Goal: Information Seeking & Learning: Check status

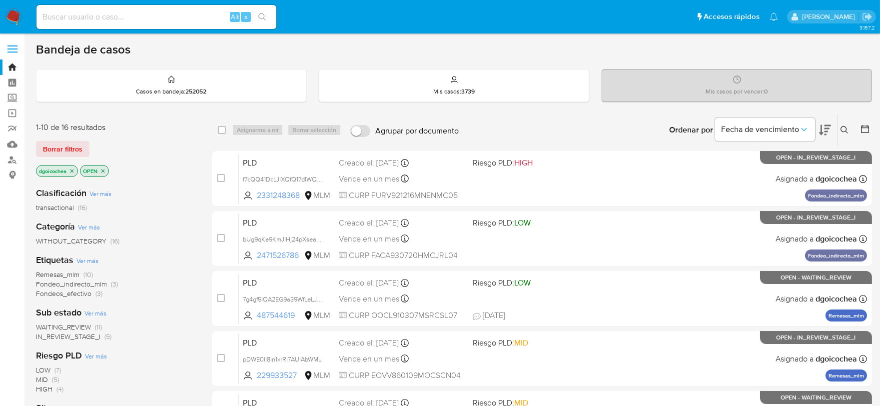
click at [68, 332] on span "IN_REVIEW_STAGE_I" at bounding box center [68, 336] width 64 height 10
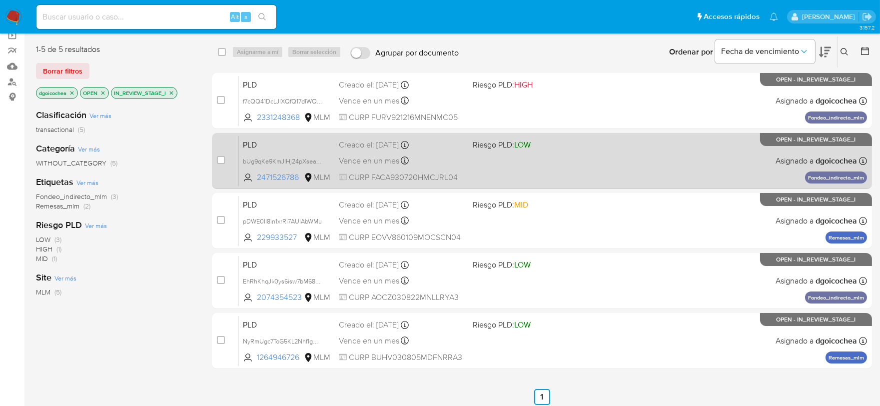
scroll to position [111, 0]
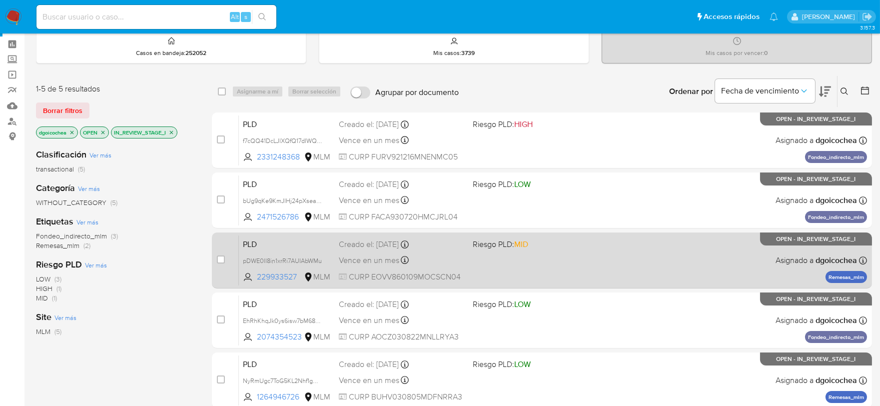
scroll to position [166, 0]
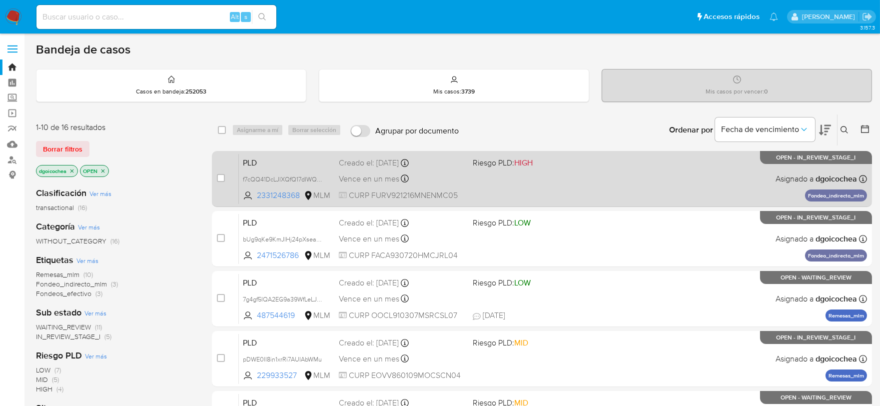
click at [249, 160] on span "PLD" at bounding box center [287, 161] width 88 height 13
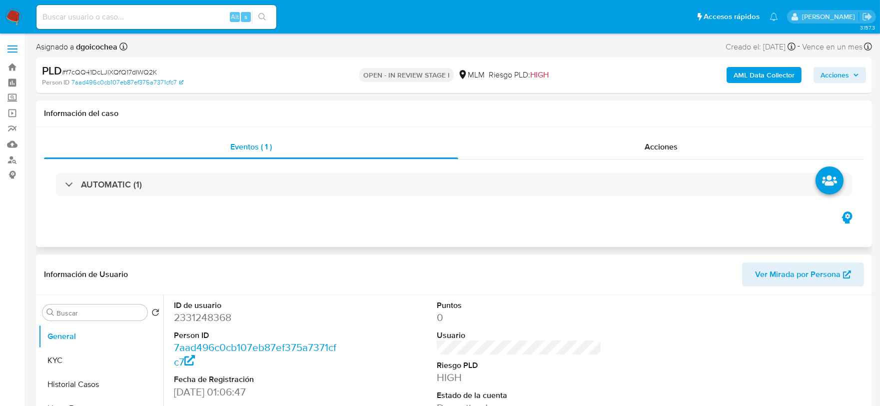
select select "10"
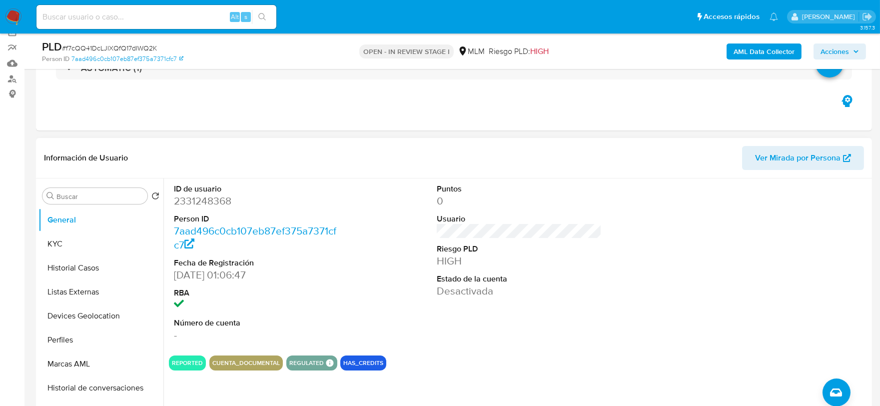
scroll to position [111, 0]
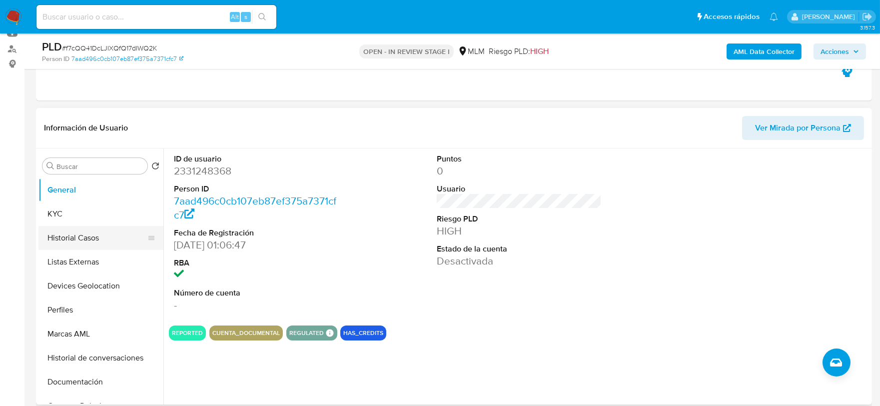
click at [105, 243] on button "Historial Casos" at bounding box center [96, 238] width 117 height 24
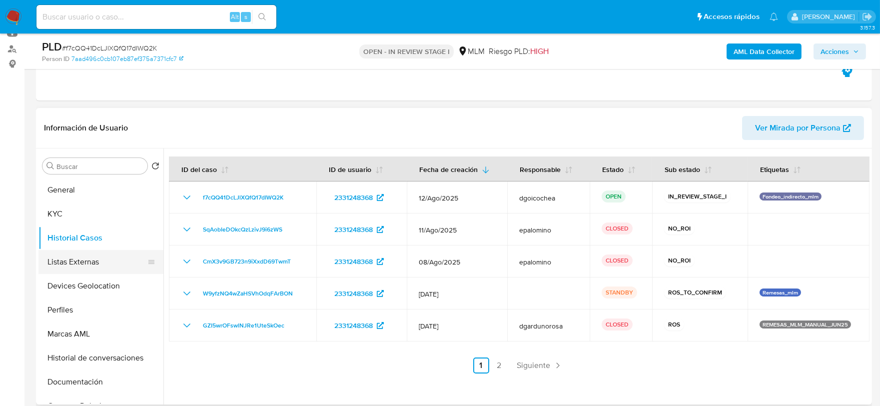
click at [97, 267] on button "Listas Externas" at bounding box center [96, 262] width 117 height 24
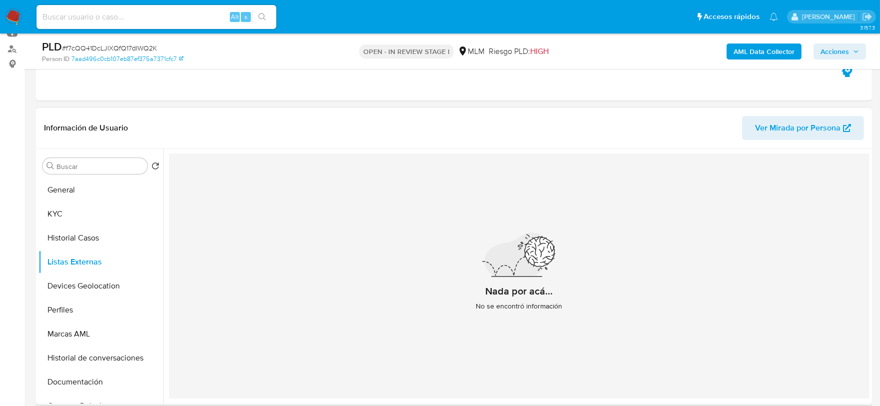
click at [357, 297] on div "Nada por acá... No se encontró información" at bounding box center [519, 275] width 701 height 245
click at [100, 287] on button "Devices Geolocation" at bounding box center [96, 286] width 117 height 24
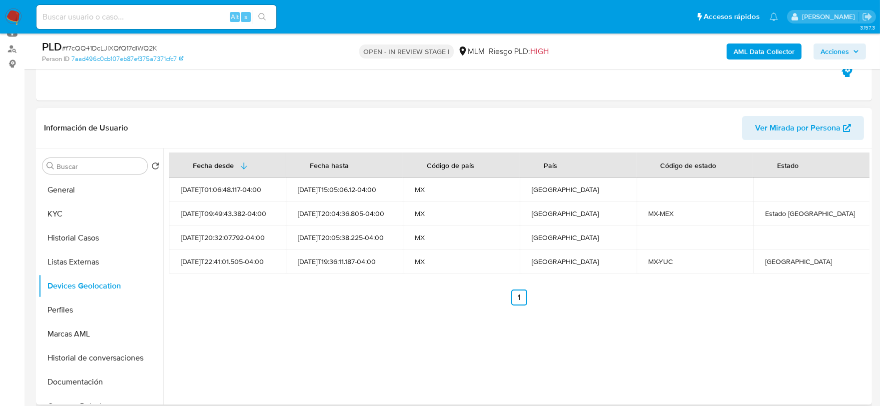
click at [345, 315] on div "Fecha desde Fecha hasta Código de país País Código de estado Estado 2025-03-15T…" at bounding box center [516, 276] width 706 height 256
click at [99, 306] on button "Perfiles" at bounding box center [96, 310] width 117 height 24
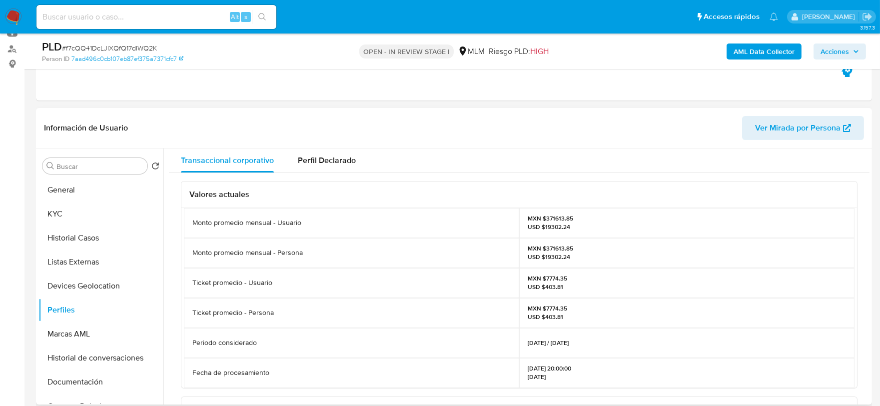
click at [450, 265] on div "Monto promedio mensual - Persona" at bounding box center [351, 253] width 335 height 30
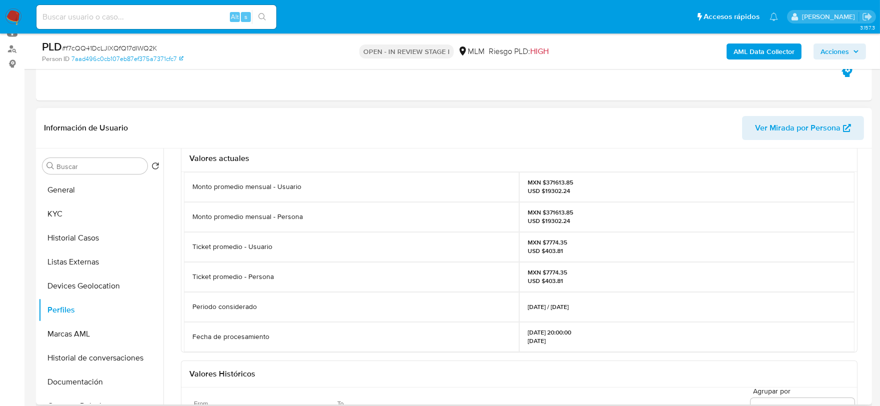
scroll to position [55, 0]
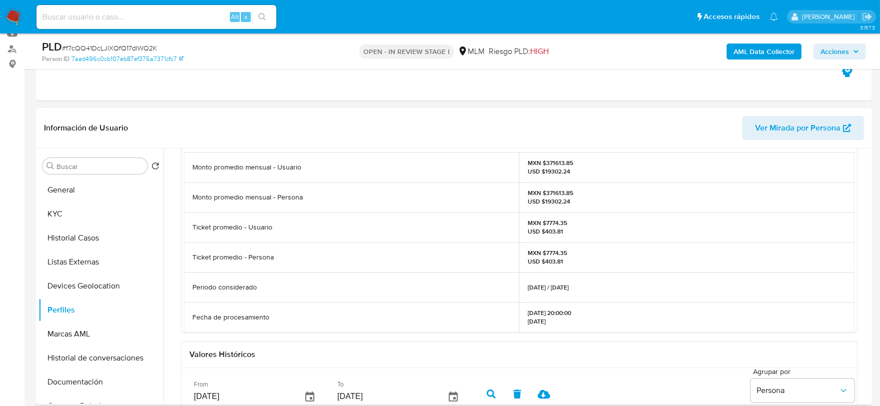
click at [448, 265] on div "Ticket promedio - Persona" at bounding box center [351, 257] width 335 height 30
click at [60, 335] on button "Marcas AML" at bounding box center [96, 334] width 117 height 24
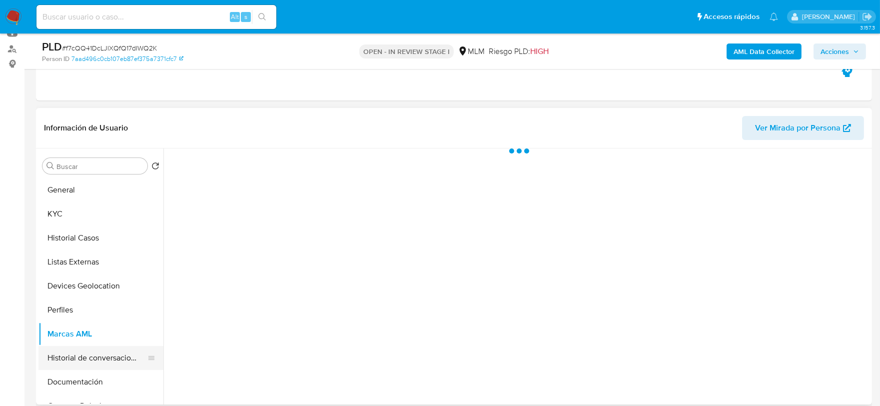
scroll to position [0, 0]
click at [82, 376] on button "Documentación" at bounding box center [96, 382] width 117 height 24
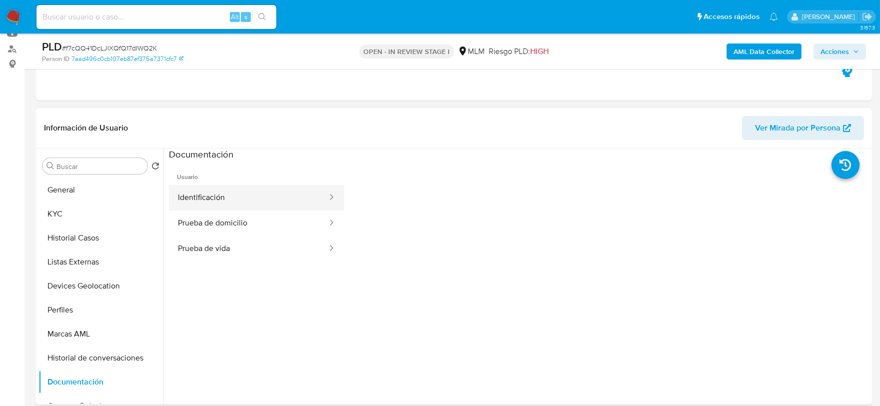
click at [247, 185] on button "Identificación" at bounding box center [248, 197] width 159 height 25
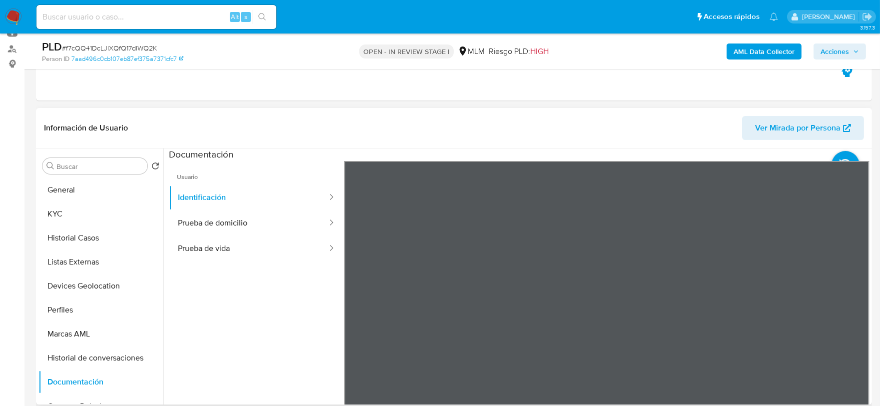
scroll to position [71, 0]
click at [293, 225] on button "Prueba de domicilio" at bounding box center [248, 222] width 159 height 25
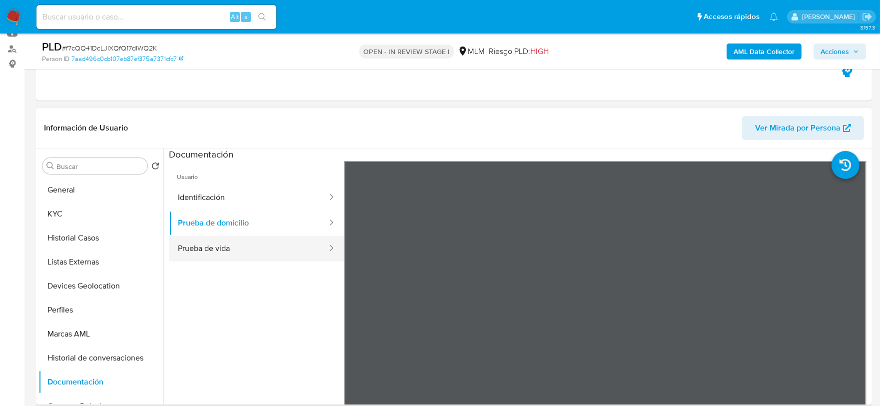
click at [268, 238] on button "Prueba de vida" at bounding box center [248, 248] width 159 height 25
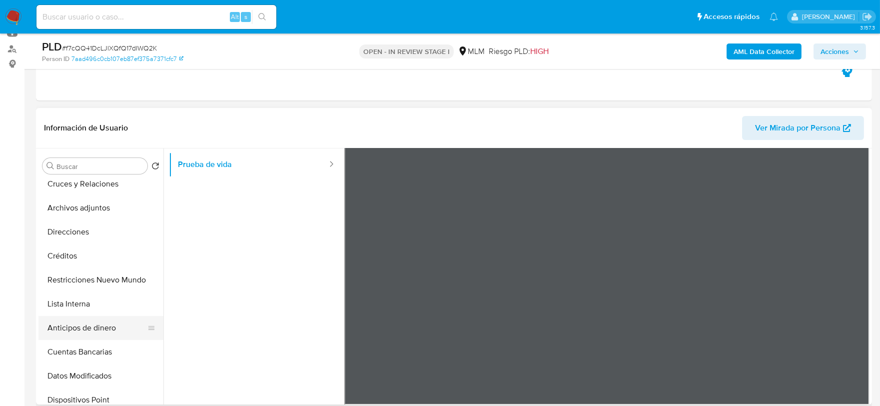
scroll to position [166, 0]
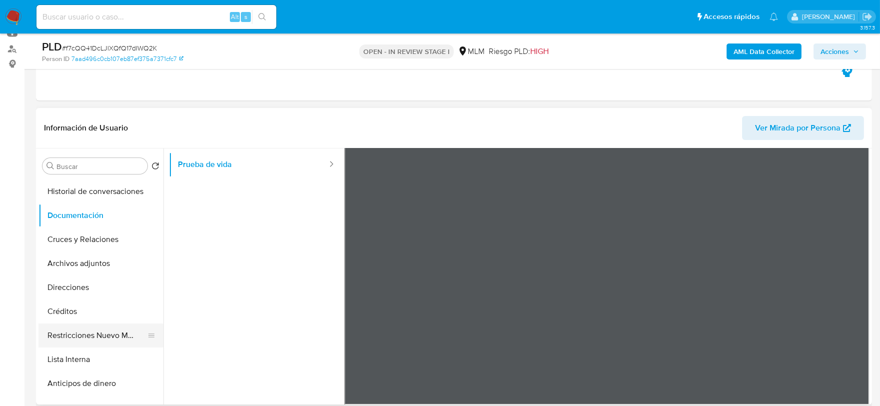
click at [101, 330] on button "Restricciones Nuevo Mundo" at bounding box center [96, 335] width 117 height 24
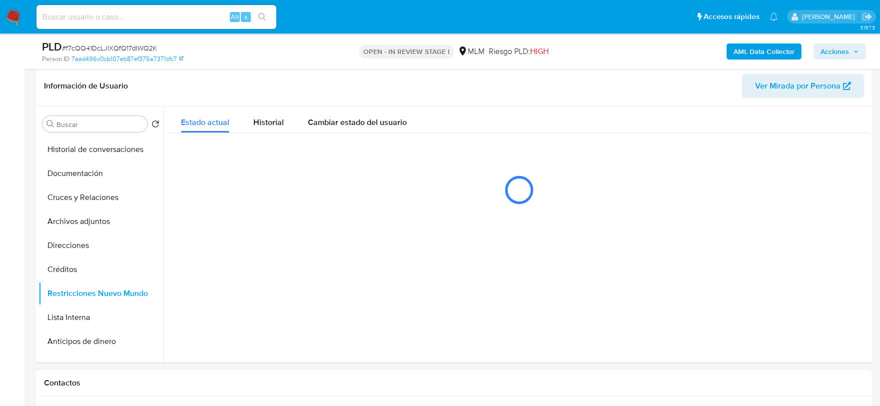
scroll to position [164, 0]
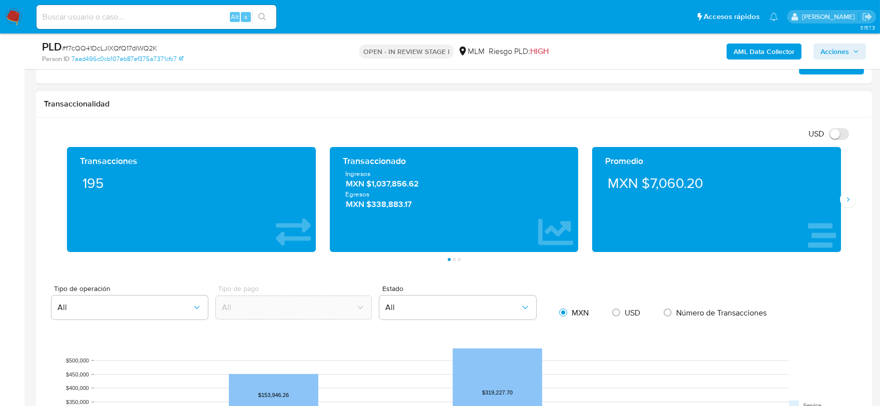
scroll to position [608, 0]
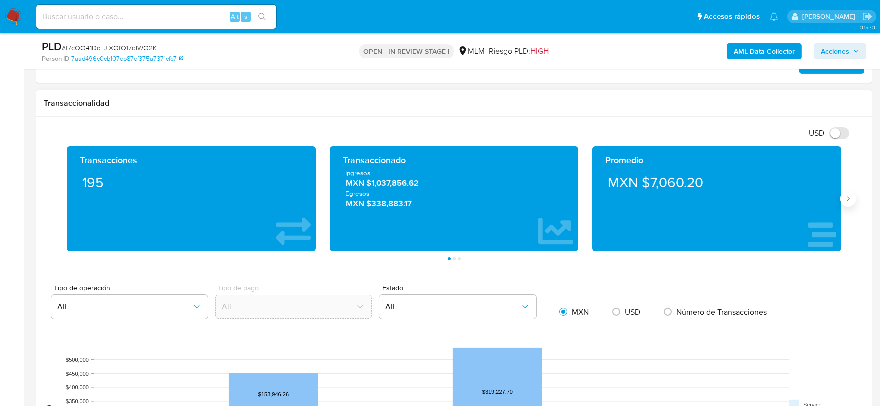
click at [843, 197] on button "Siguiente" at bounding box center [848, 199] width 16 height 16
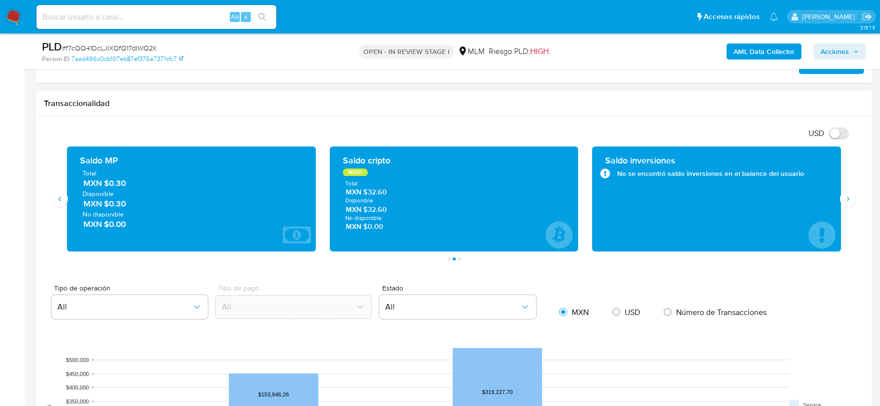
click at [437, 97] on div "Transaccionalidad" at bounding box center [454, 103] width 836 height 26
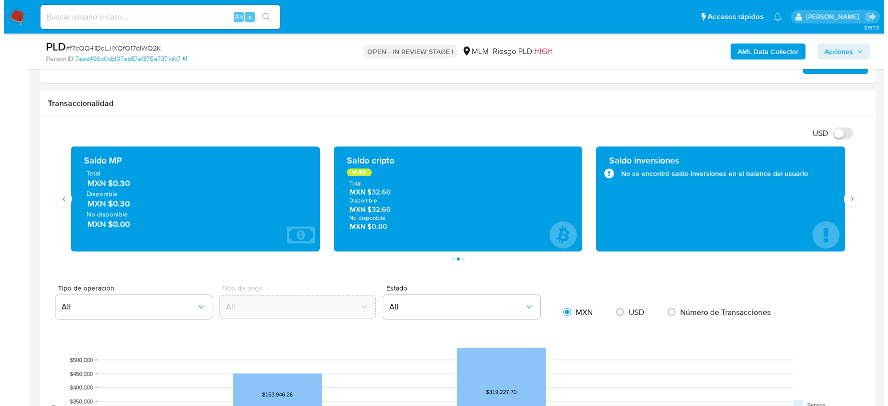
scroll to position [0, 0]
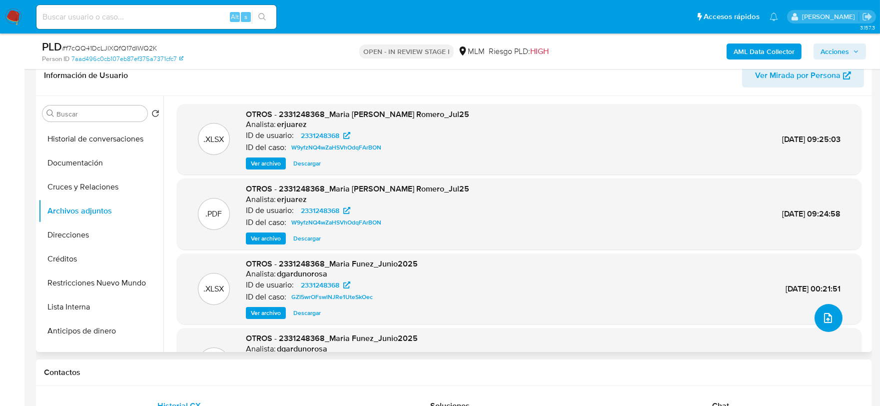
click at [828, 320] on icon "upload-file" at bounding box center [828, 318] width 12 height 12
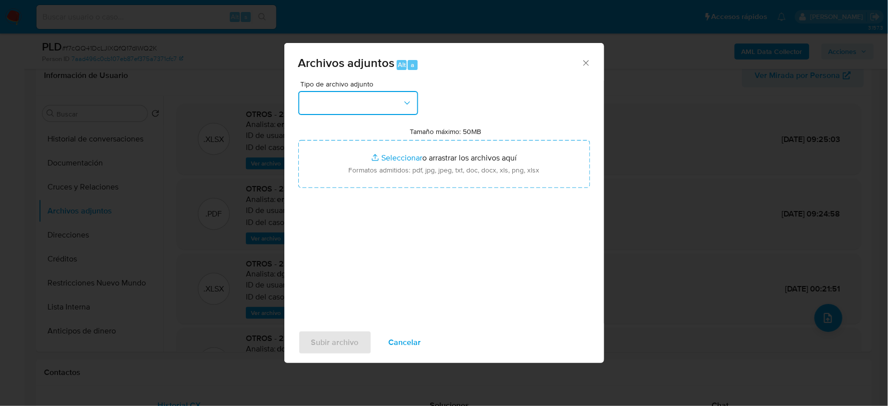
click at [359, 107] on button "button" at bounding box center [358, 103] width 120 height 24
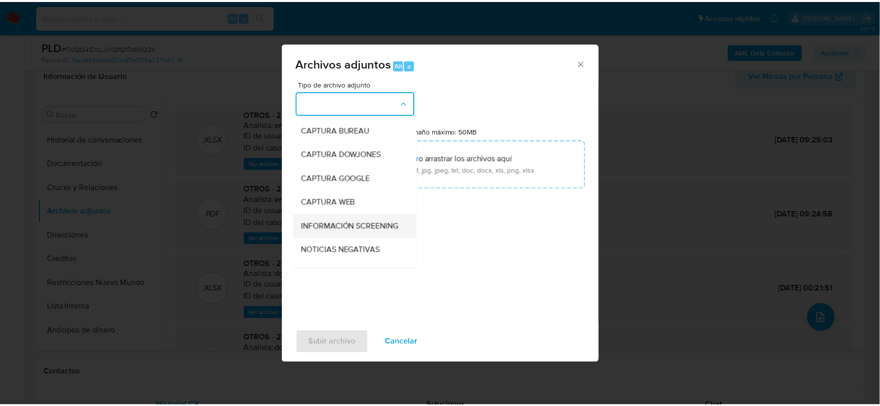
scroll to position [76, 0]
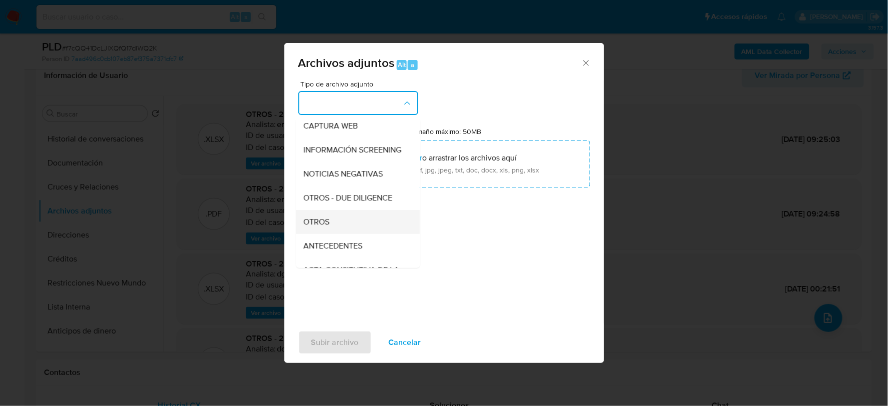
click at [325, 226] on span "OTROS" at bounding box center [317, 221] width 26 height 10
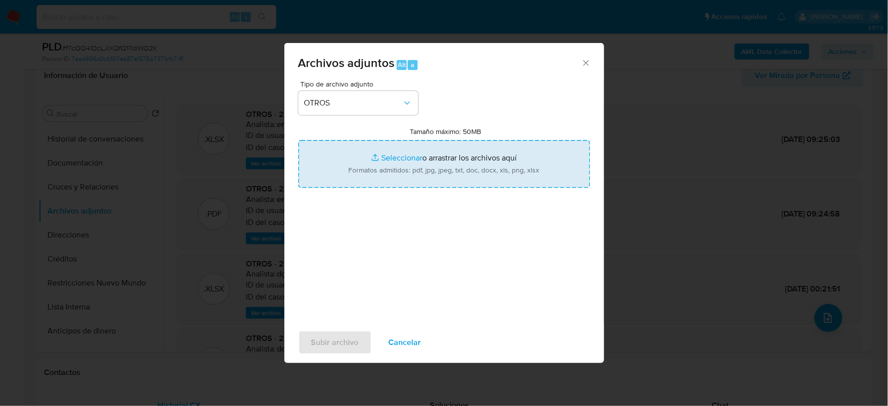
type input "C:\fakepath\2331248368_MARIA FUNEZ_AGO2025.xlsx"
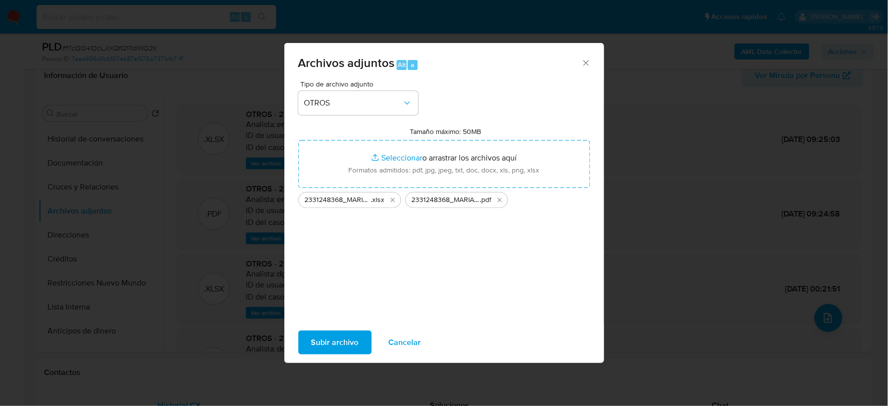
click at [337, 338] on span "Subir archivo" at bounding box center [334, 342] width 47 height 22
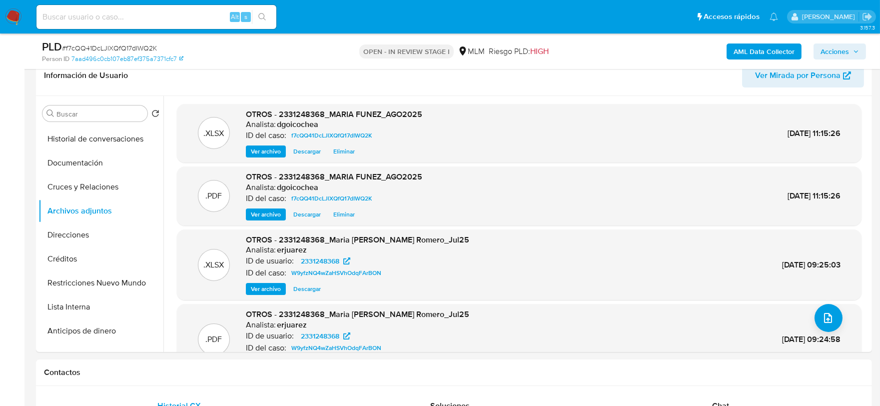
click at [861, 57] on button "Acciones" at bounding box center [840, 51] width 52 height 16
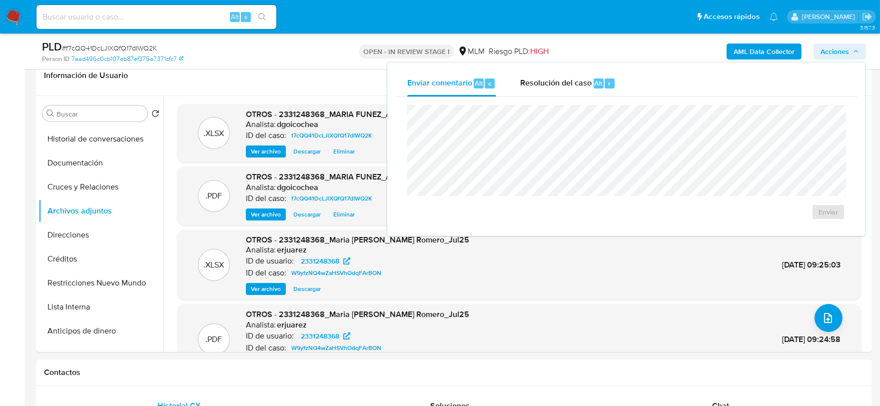
drag, startPoint x: 549, startPoint y: 102, endPoint x: 539, endPoint y: 83, distance: 21.5
click at [547, 98] on div "Enviar" at bounding box center [626, 162] width 462 height 131
click at [539, 83] on span "Resolución del caso" at bounding box center [555, 82] width 71 height 11
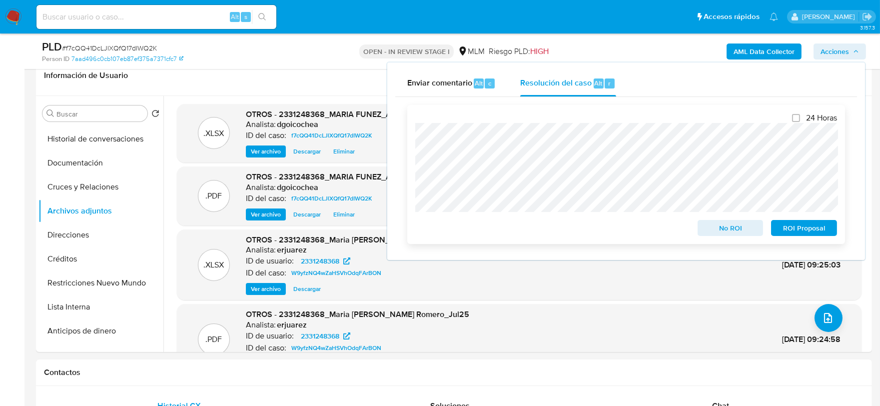
click at [725, 223] on span "No ROI" at bounding box center [731, 228] width 52 height 14
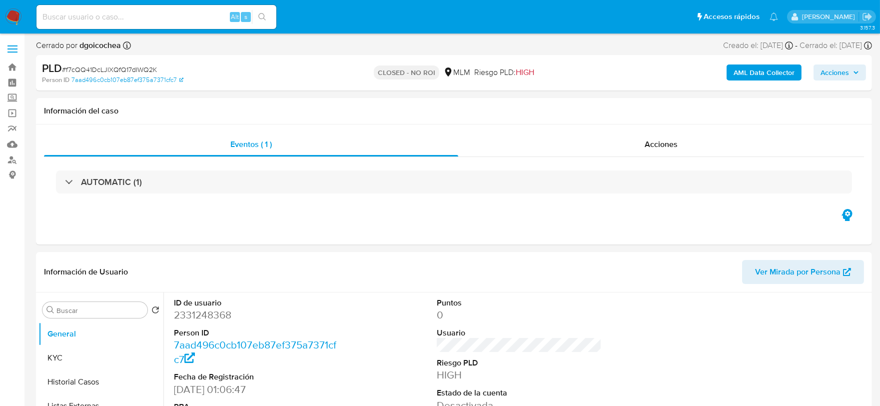
select select "10"
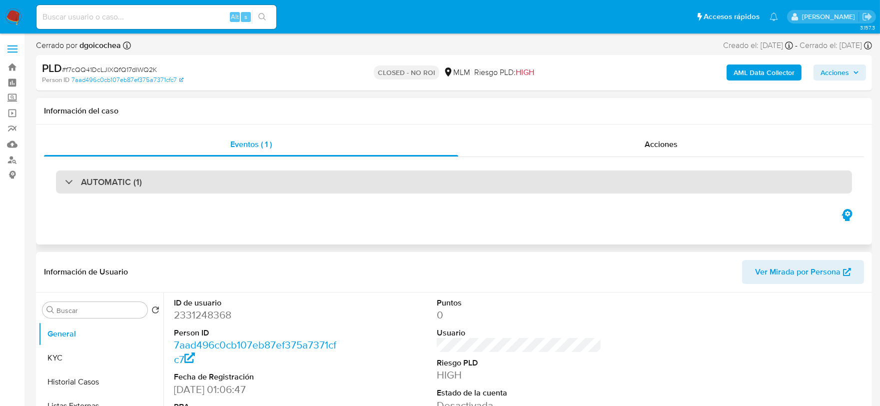
click at [161, 181] on div "AUTOMATIC (1)" at bounding box center [454, 181] width 796 height 23
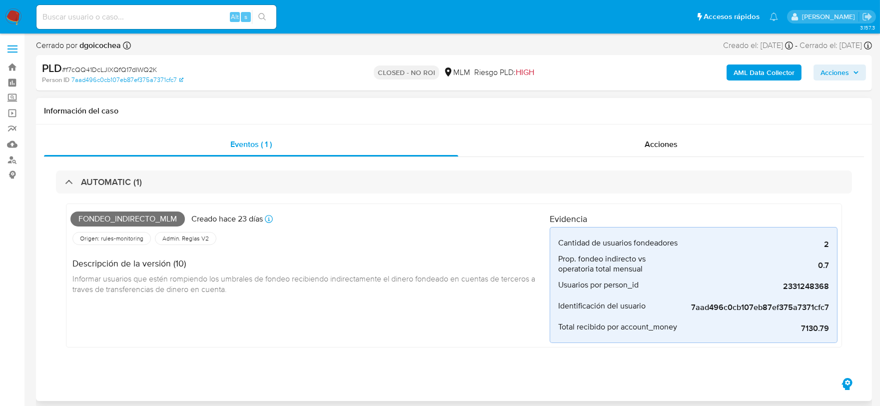
click at [388, 316] on div "Fondeo_indirecto_mlm Creado hace 23 días Creado: 12/08/2025 03:13:29 Origen: ru…" at bounding box center [309, 275] width 479 height 135
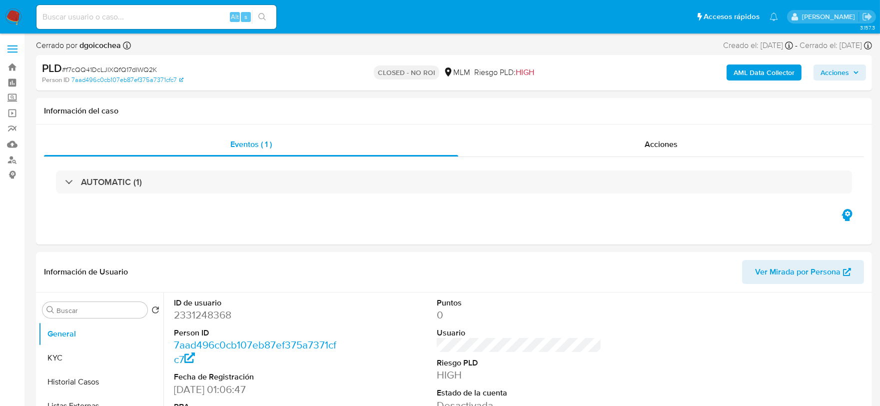
select select "10"
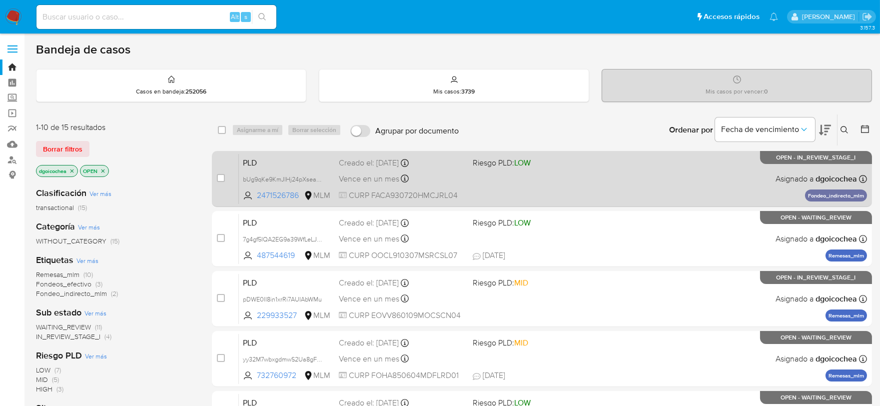
click at [260, 162] on span "PLD" at bounding box center [287, 161] width 88 height 13
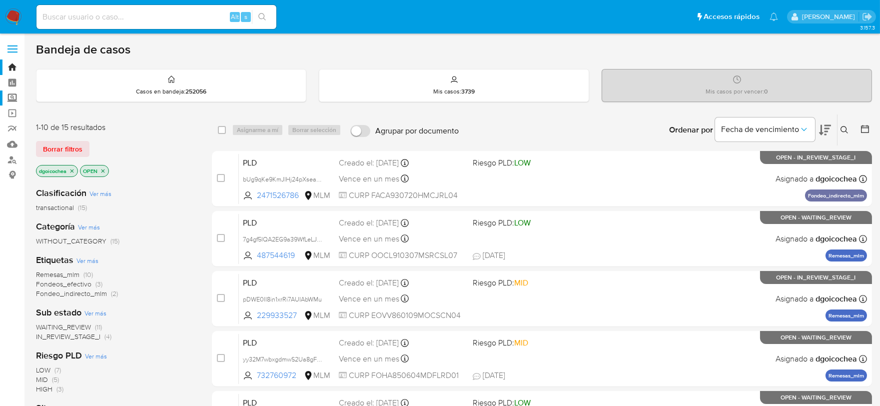
click at [15, 98] on label "Screening" at bounding box center [59, 97] width 119 height 15
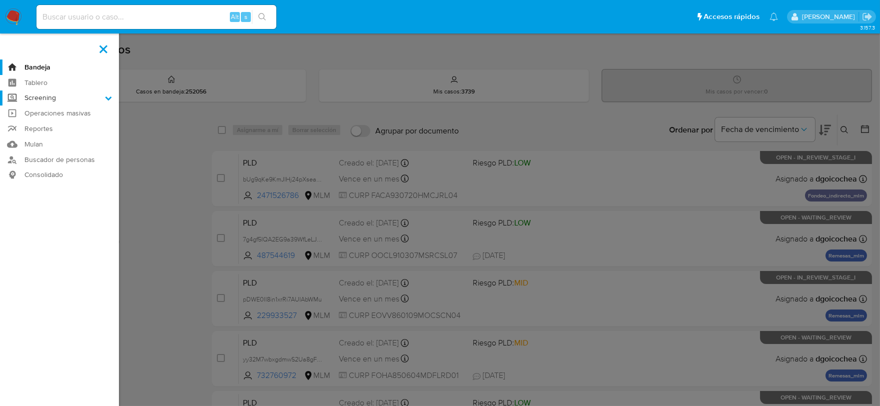
click at [0, 0] on input "Screening" at bounding box center [0, 0] width 0 height 0
click at [37, 137] on link "Herramientas" at bounding box center [59, 137] width 119 height 12
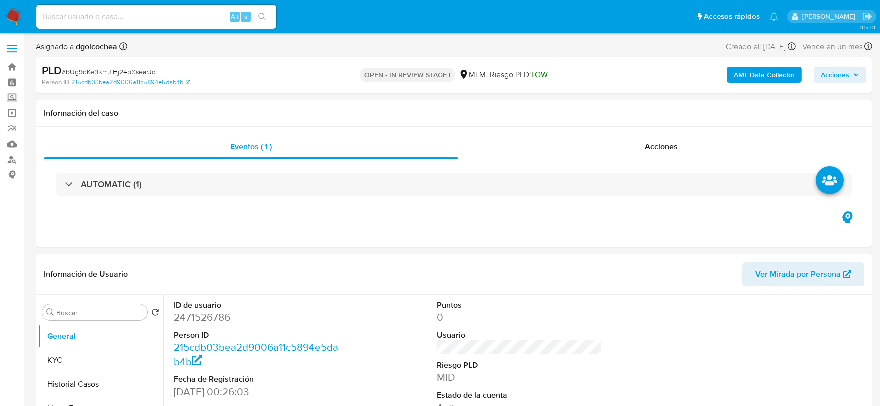
select select "10"
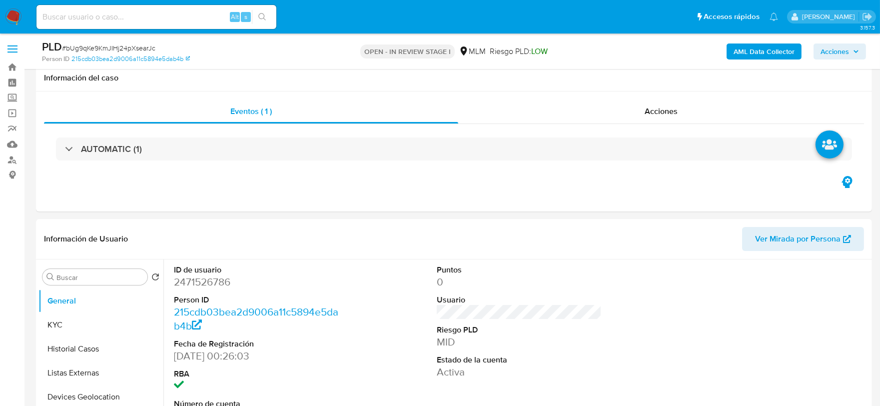
scroll to position [166, 0]
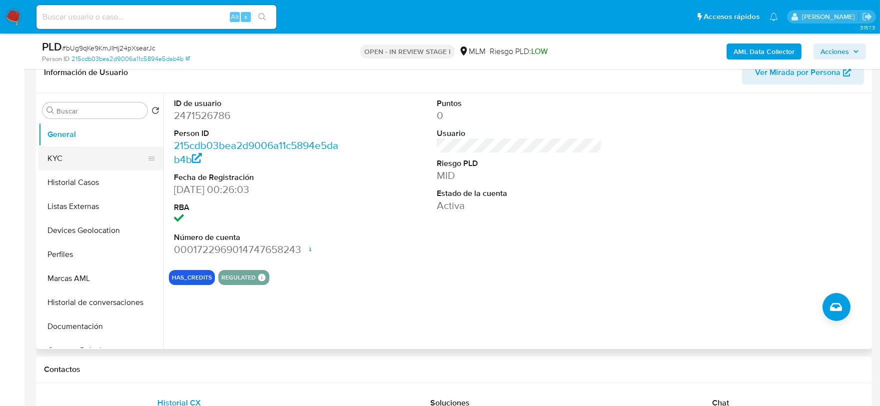
click at [60, 158] on button "KYC" at bounding box center [96, 158] width 117 height 24
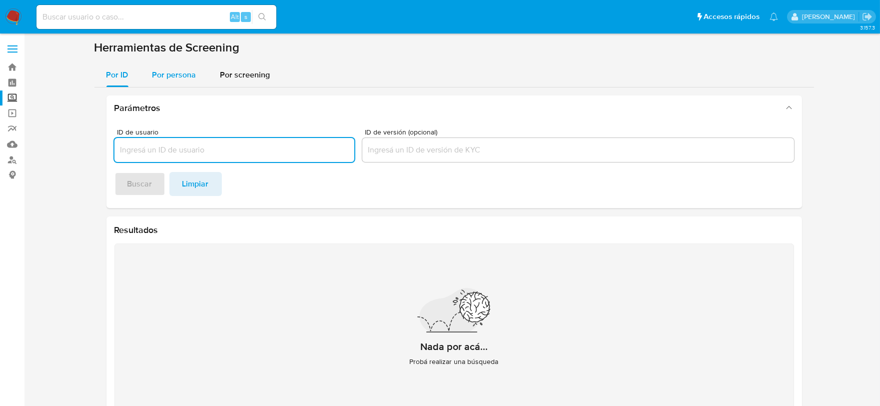
click at [167, 71] on span "Por persona" at bounding box center [174, 74] width 44 height 11
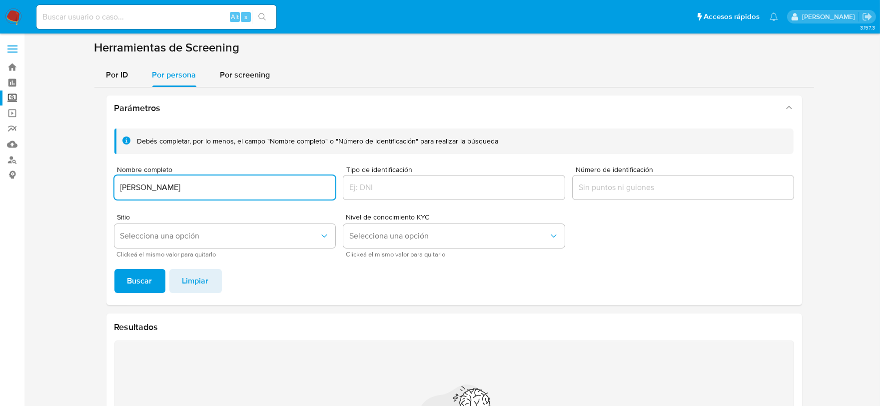
click at [114, 269] on button "Buscar" at bounding box center [139, 281] width 51 height 24
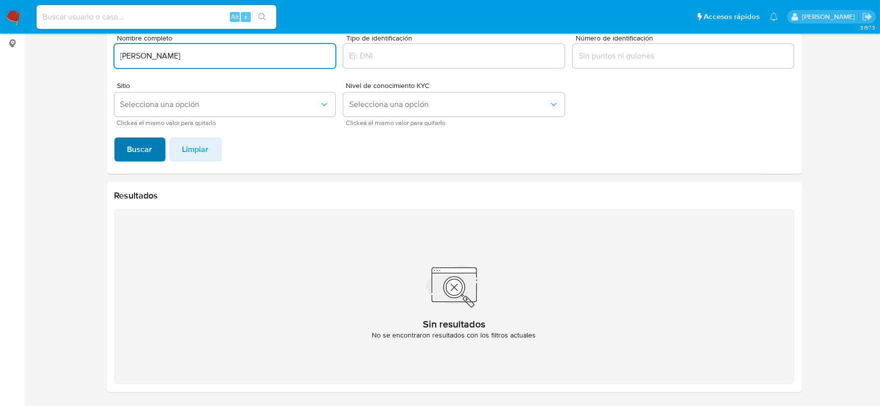
click at [132, 146] on span "Buscar" at bounding box center [139, 149] width 25 height 22
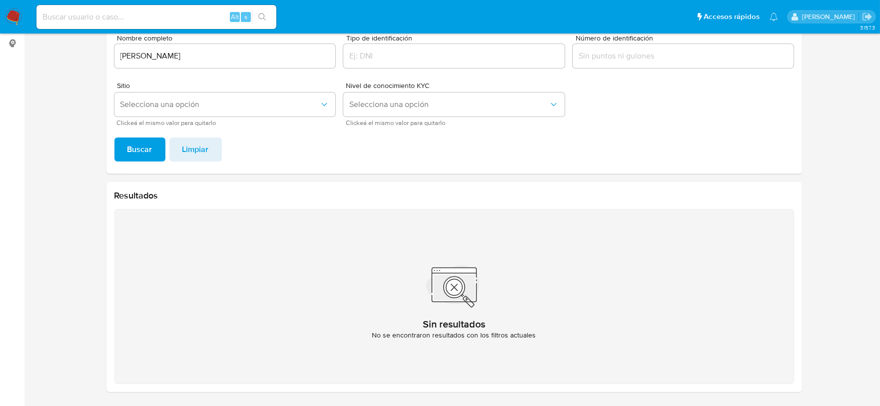
click at [222, 52] on input "[PERSON_NAME]" at bounding box center [224, 55] width 221 height 13
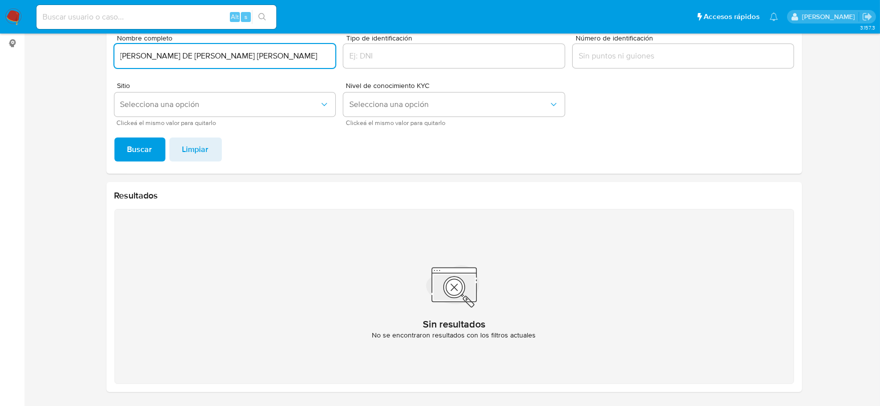
click at [114, 137] on button "Buscar" at bounding box center [139, 149] width 51 height 24
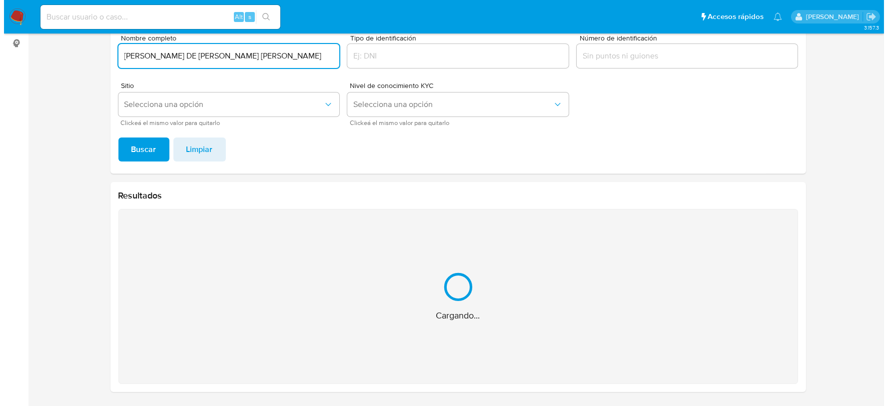
scroll to position [0, 0]
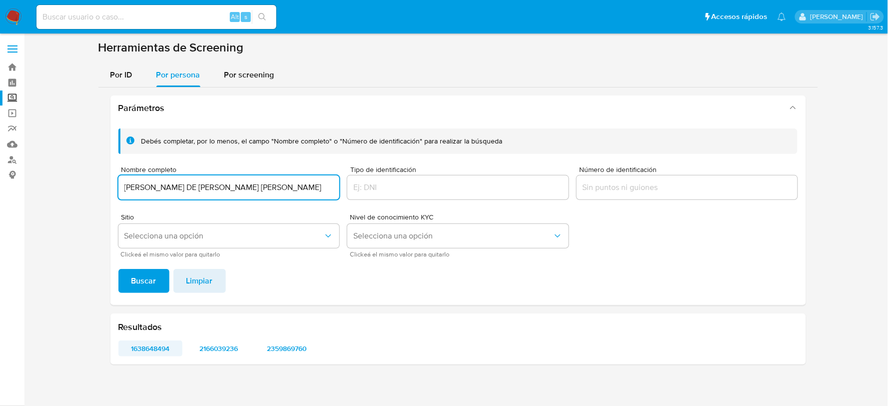
click at [143, 343] on span "1638648494" at bounding box center [150, 348] width 50 height 14
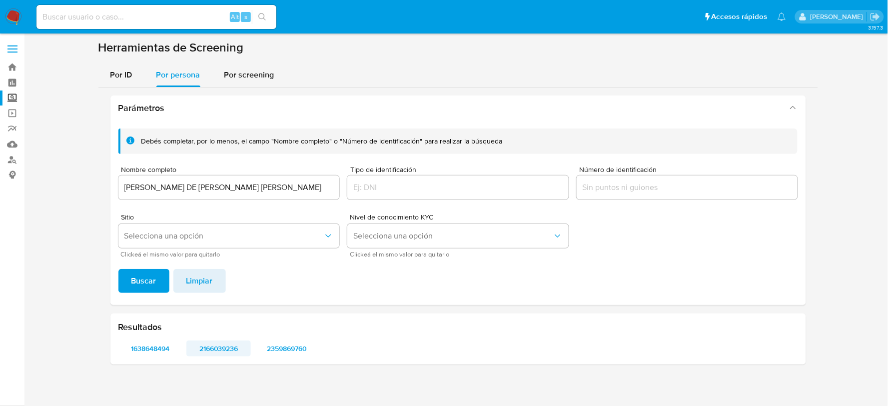
click at [235, 348] on span "2166039236" at bounding box center [218, 348] width 50 height 14
click at [297, 346] on span "2359869760" at bounding box center [287, 348] width 50 height 14
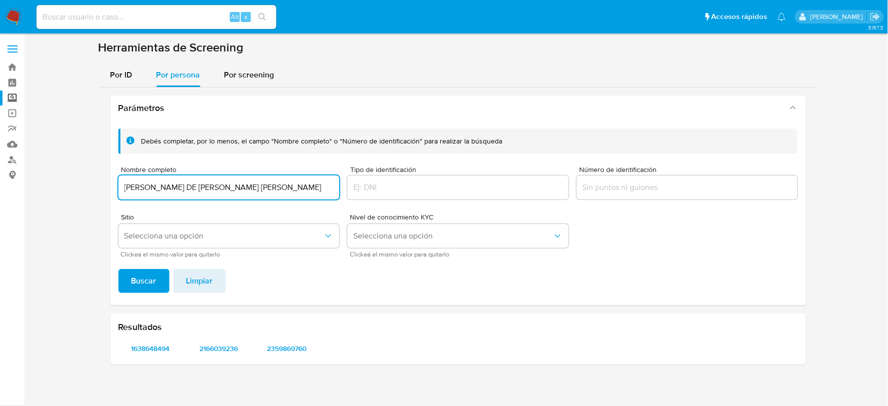
click at [178, 187] on input "ANTONIO DE JESUS AMEZQUITA CORONA" at bounding box center [228, 187] width 221 height 13
click at [138, 183] on input "ANTONIO DE JESUS AMEZQUITA CORONA" at bounding box center [228, 187] width 221 height 13
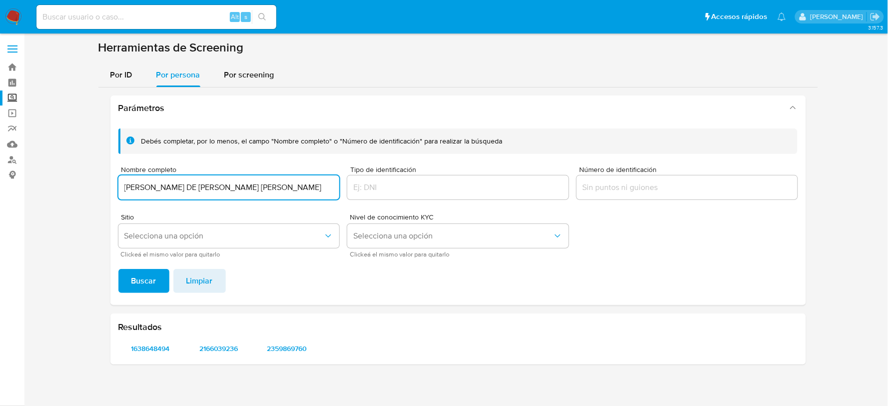
click at [138, 183] on input "ANTONIO DE JESUS AMEZQUITA CORONA" at bounding box center [228, 187] width 221 height 13
paste input "JOSE ALEJANDRO FAJARDO CORTEZ"
type input "JOSE ALEJANDRO FAJARDO CORTEZ"
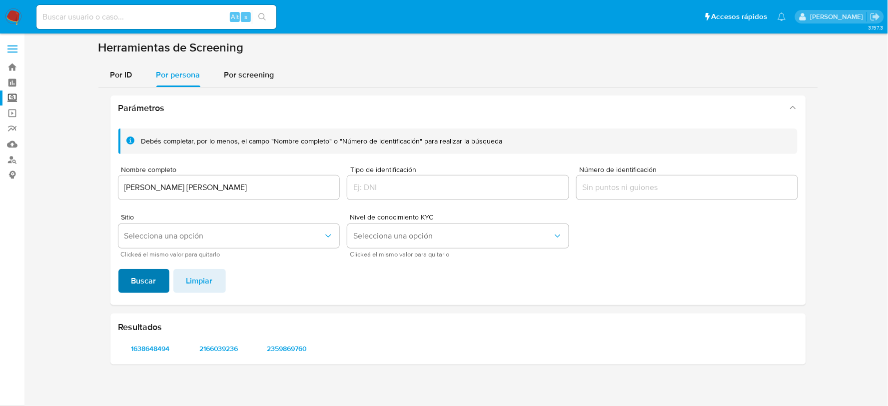
click at [140, 277] on span "Buscar" at bounding box center [143, 281] width 25 height 22
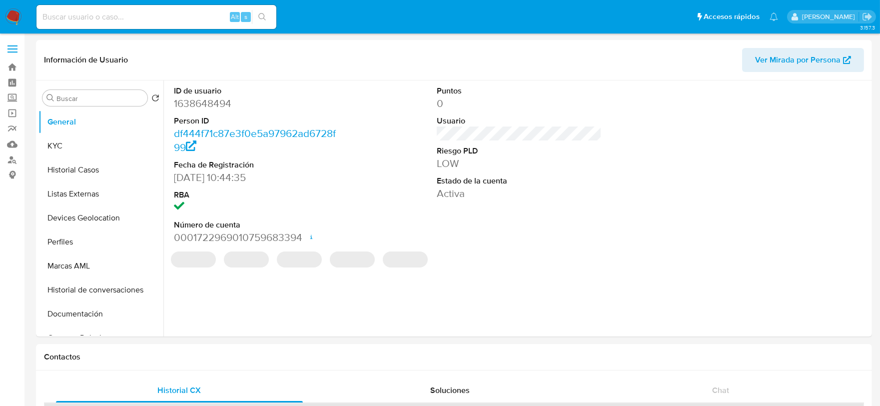
select select "10"
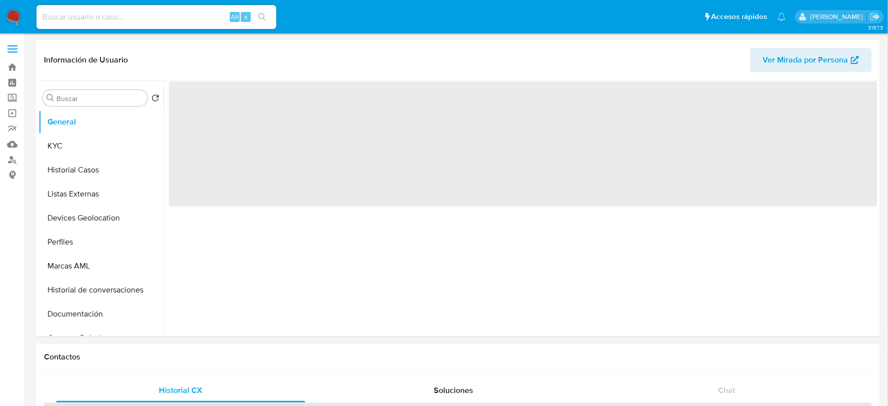
select select "10"
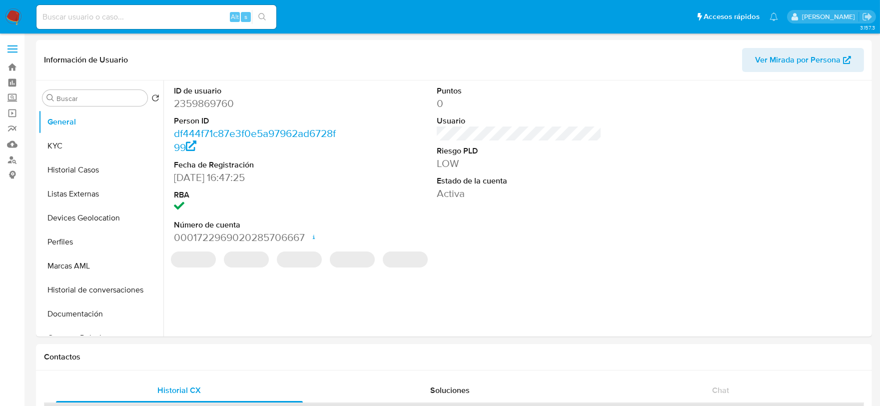
select select "10"
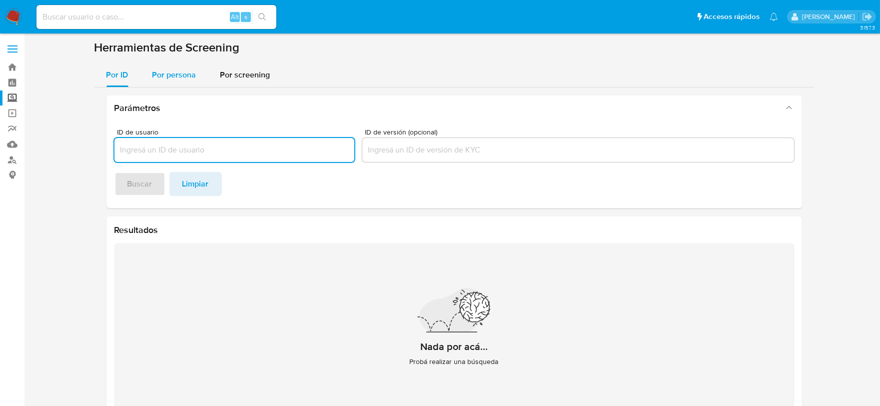
click at [175, 73] on span "Por persona" at bounding box center [174, 74] width 44 height 11
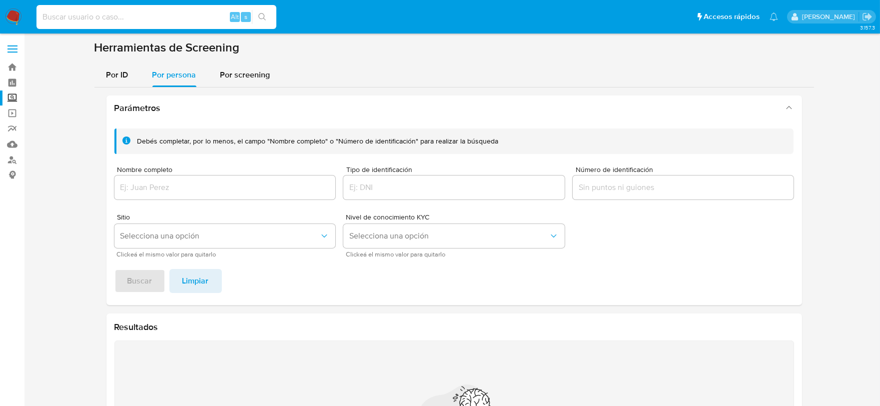
click at [66, 12] on input at bounding box center [156, 16] width 240 height 13
paste input "1615888164"
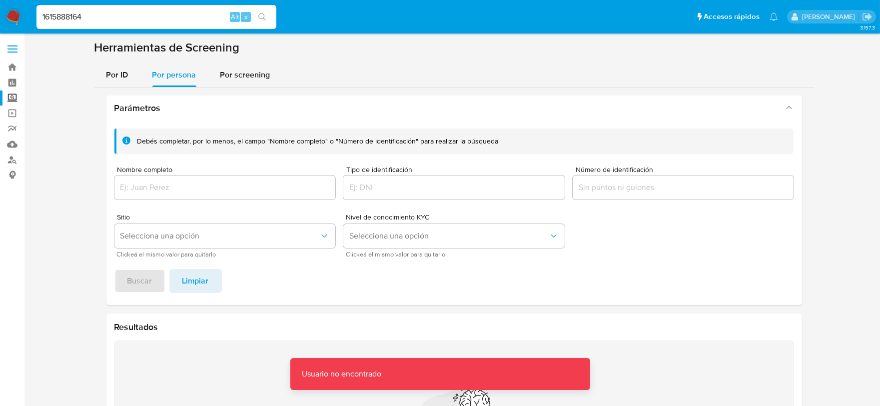
click at [136, 12] on input "1615888164" at bounding box center [156, 16] width 240 height 13
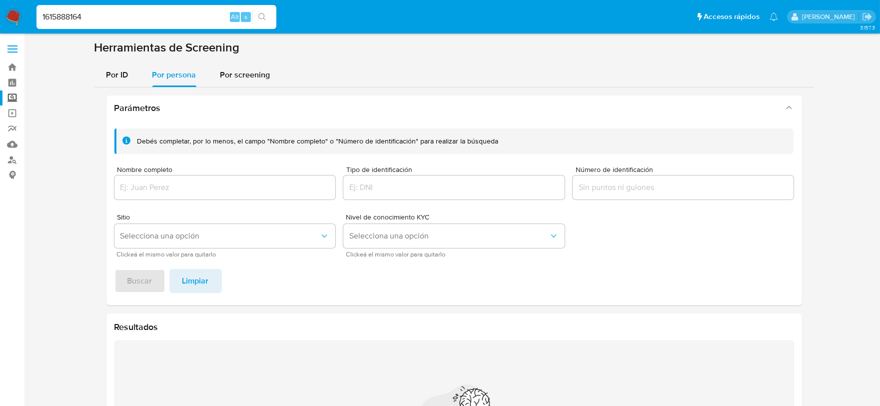
type input "1615888164"
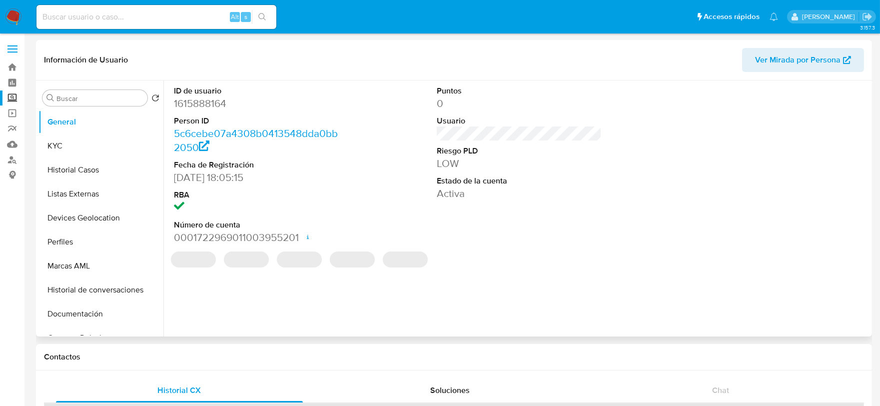
select select "10"
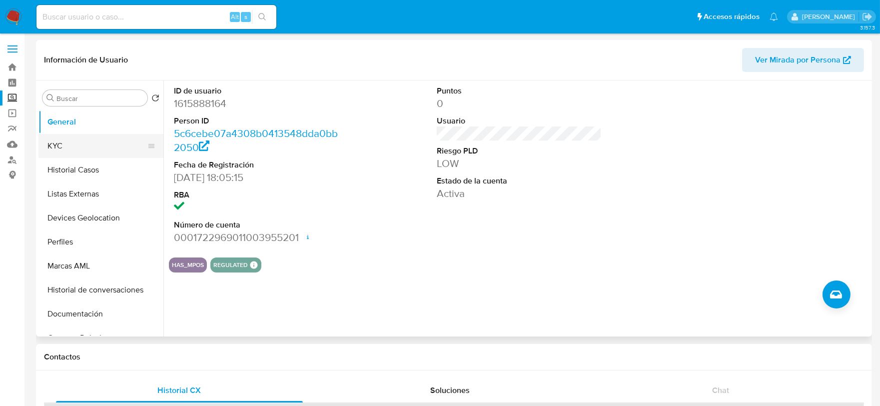
click at [83, 144] on button "KYC" at bounding box center [96, 146] width 117 height 24
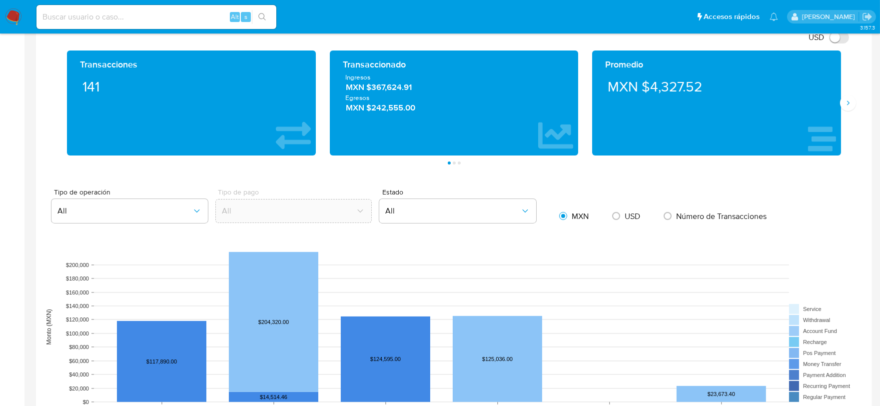
scroll to position [666, 0]
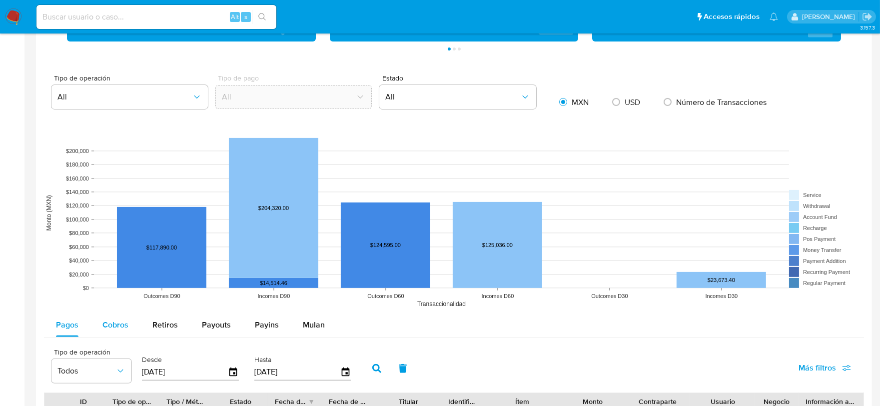
click at [120, 321] on span "Cobros" at bounding box center [115, 324] width 26 height 11
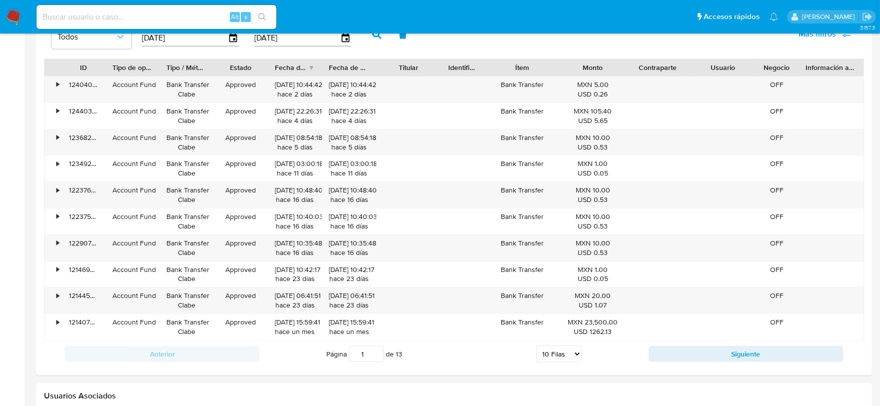
scroll to position [1111, 0]
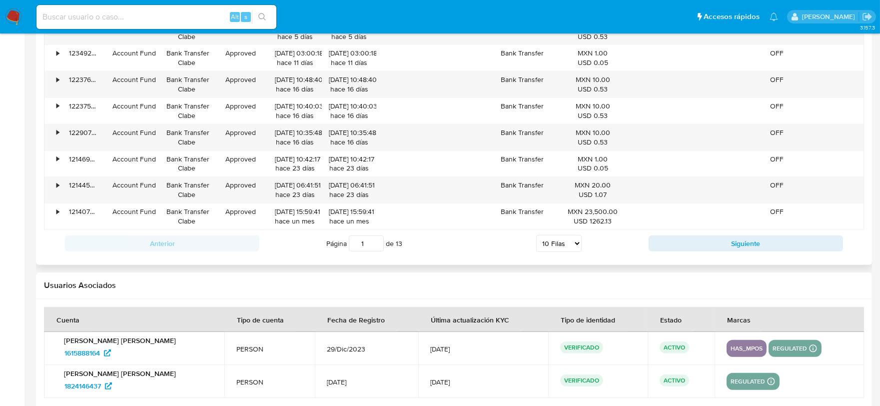
click at [555, 243] on select "5 Filas 10 Filas 20 Filas 25 Filas 50 Filas 100 Filas" at bounding box center [558, 243] width 45 height 17
select select "100"
click at [536, 236] on select "5 Filas 10 Filas 20 Filas 25 Filas 50 Filas 100 Filas" at bounding box center [558, 243] width 45 height 17
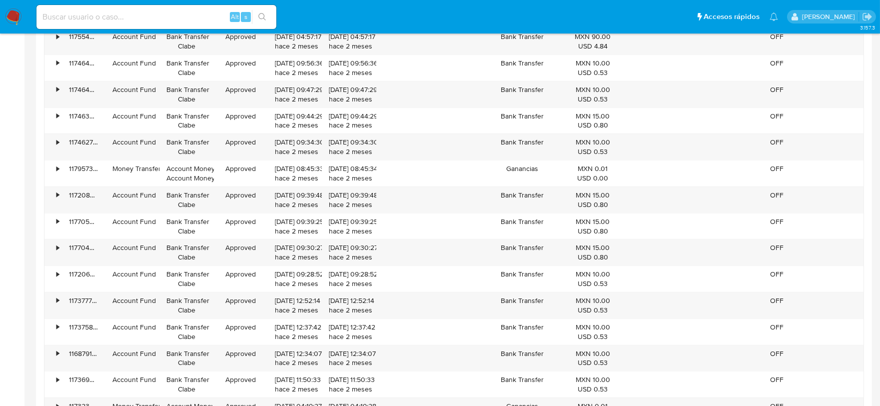
scroll to position [1999, 0]
click at [57, 250] on div "•" at bounding box center [57, 245] width 2 height 9
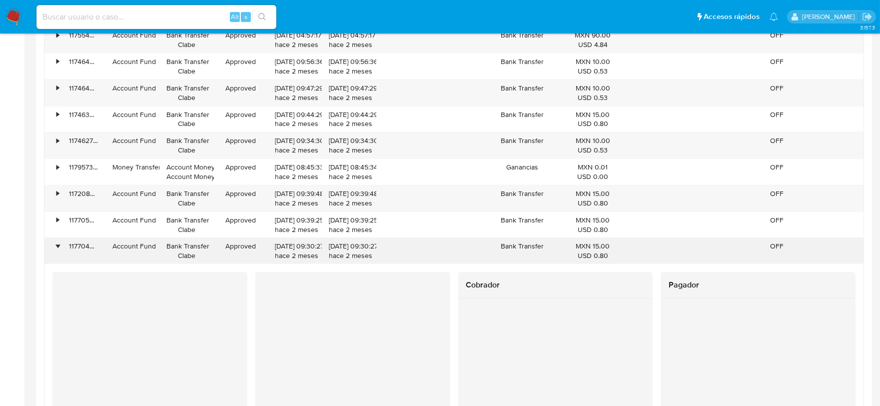
click at [57, 250] on div "•" at bounding box center [57, 245] width 2 height 9
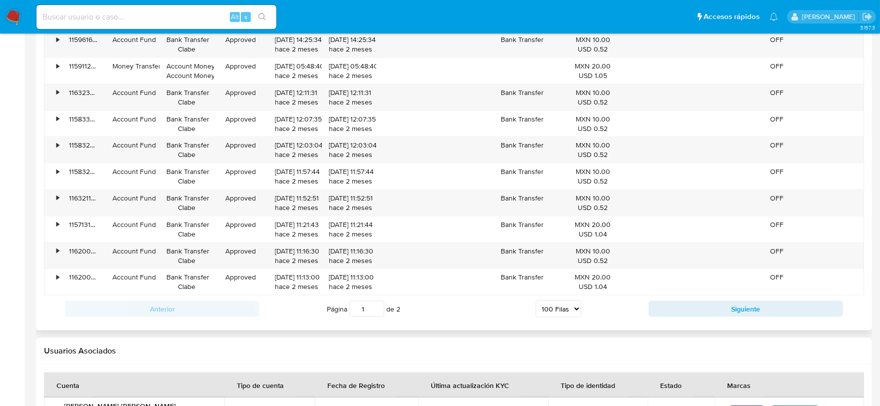
scroll to position [3443, 0]
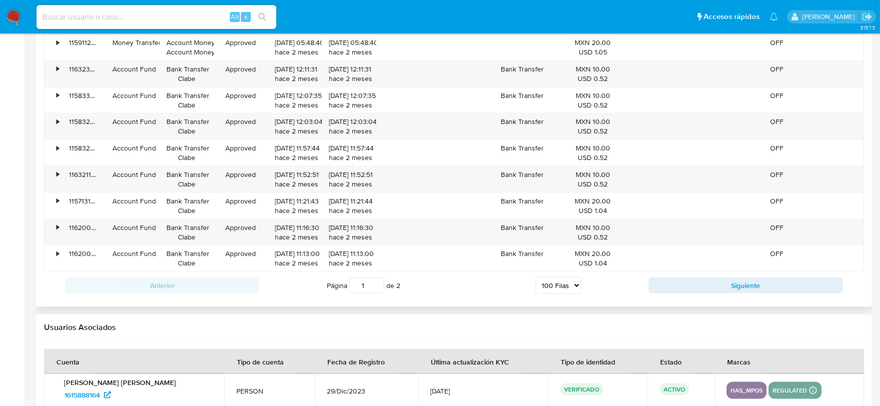
click at [694, 279] on div "Anterior Página 1 de 2 5 Filas 10 Filas 20 Filas 25 Filas 50 Filas 100 Filas Si…" at bounding box center [454, 285] width 820 height 27
click at [698, 288] on button "Siguiente" at bounding box center [746, 285] width 194 height 16
type input "2"
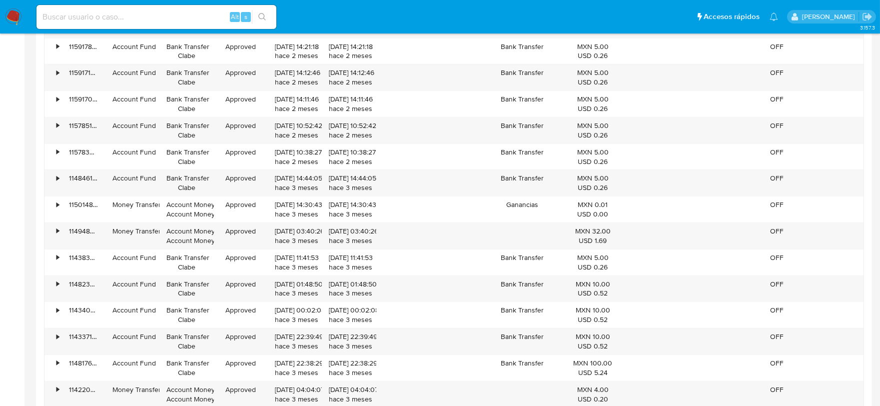
scroll to position [946, 0]
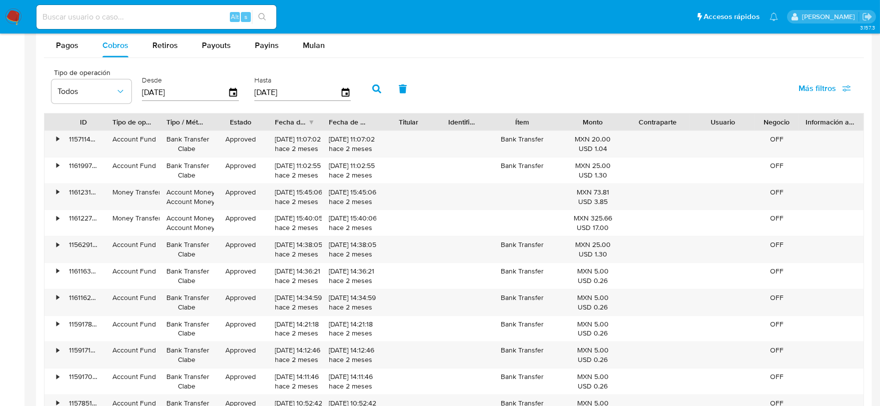
click at [10, 13] on img at bounding box center [13, 16] width 17 height 17
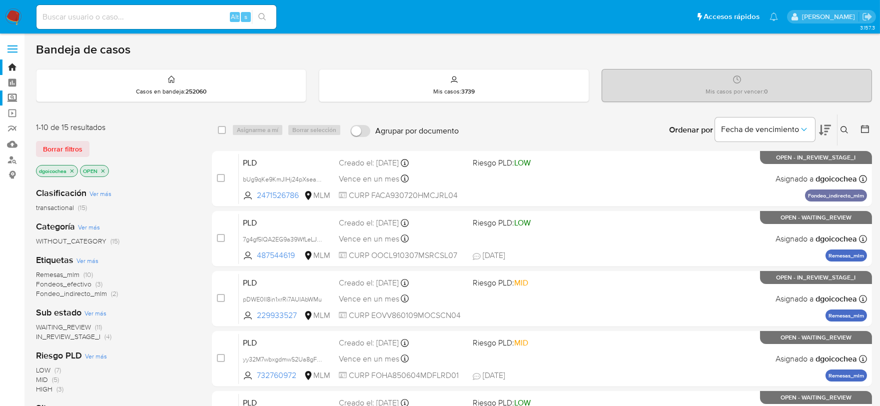
click at [12, 102] on label "Screening" at bounding box center [59, 97] width 119 height 15
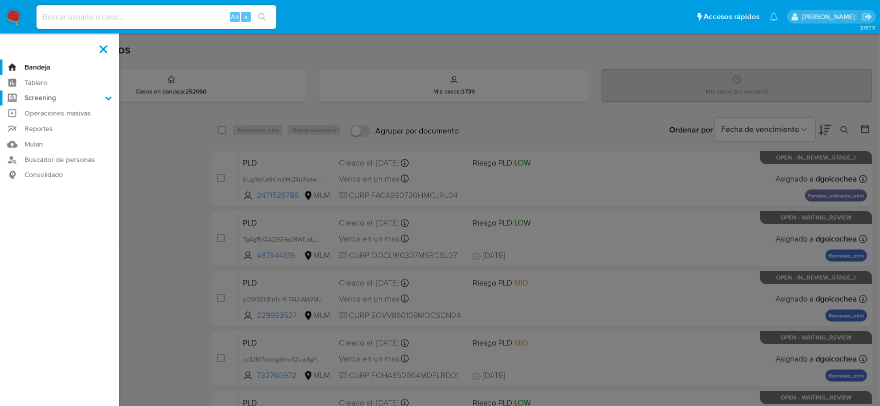
click at [0, 0] on input "Screening" at bounding box center [0, 0] width 0 height 0
click at [47, 138] on link "Herramientas" at bounding box center [59, 137] width 119 height 12
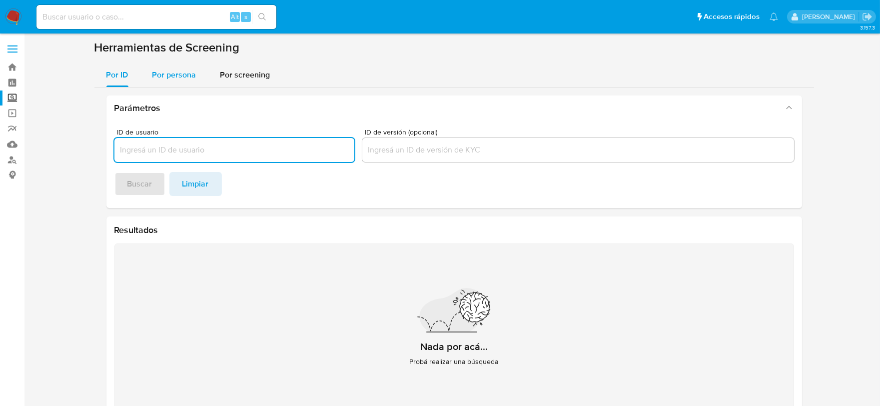
click at [163, 72] on span "Por persona" at bounding box center [174, 74] width 44 height 11
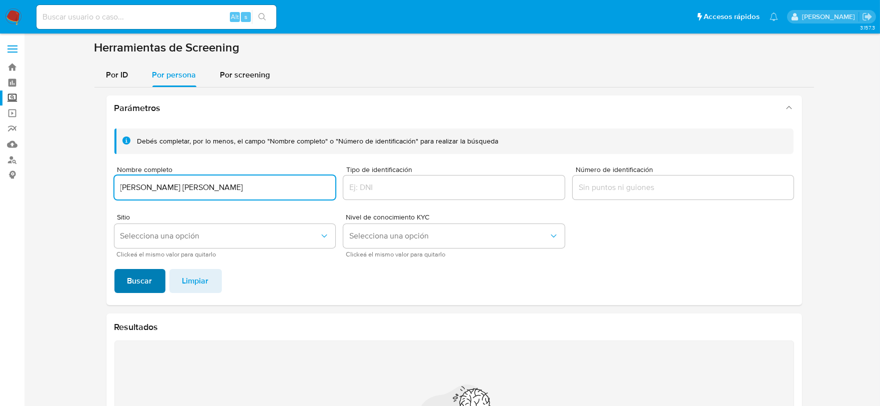
type input "[PERSON_NAME] [PERSON_NAME]"
click at [145, 277] on span "Buscar" at bounding box center [139, 281] width 25 height 22
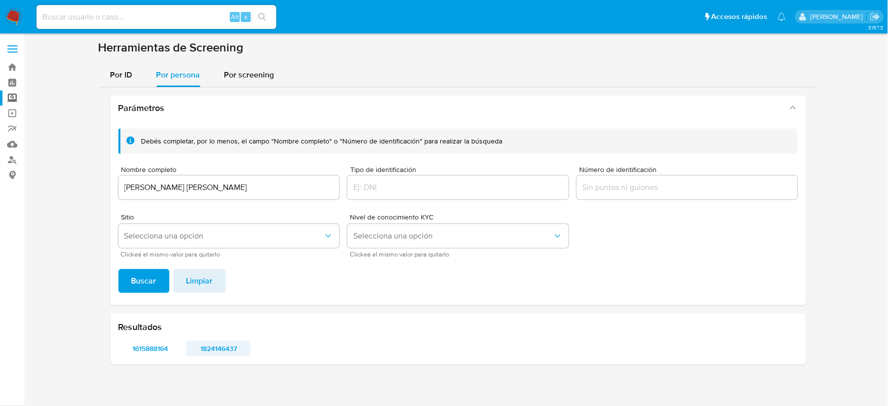
click at [212, 341] on span "1824146437" at bounding box center [218, 348] width 50 height 14
click at [146, 345] on span "1615888164" at bounding box center [150, 348] width 50 height 14
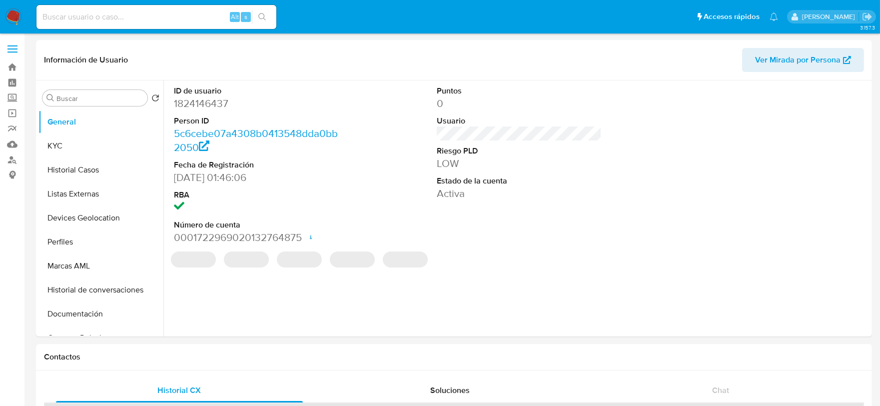
select select "10"
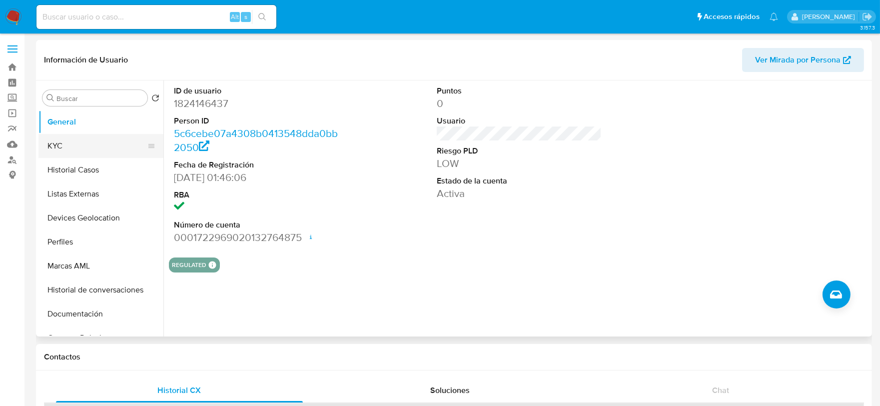
click at [94, 149] on button "KYC" at bounding box center [96, 146] width 117 height 24
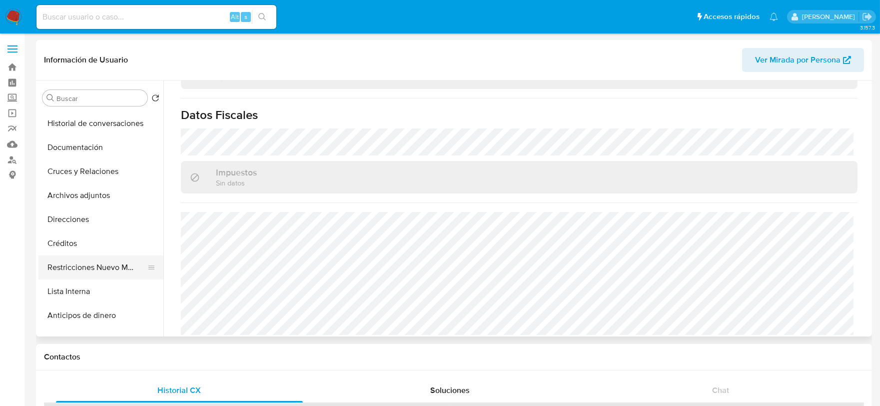
scroll to position [166, 0]
click at [92, 273] on button "Restricciones Nuevo Mundo" at bounding box center [96, 268] width 117 height 24
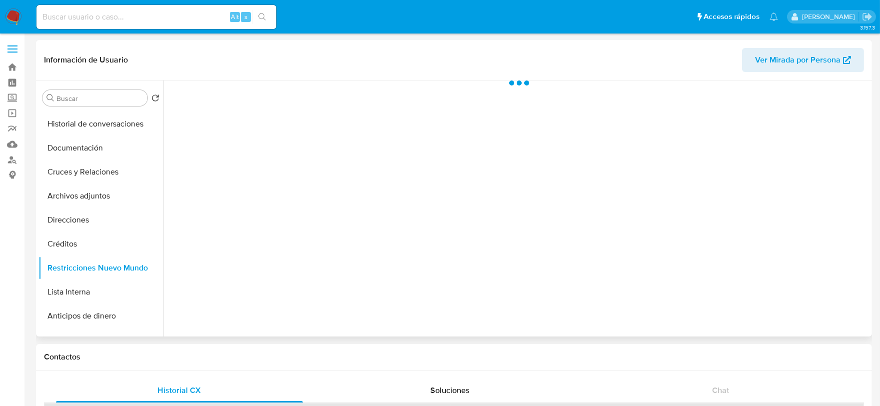
scroll to position [0, 0]
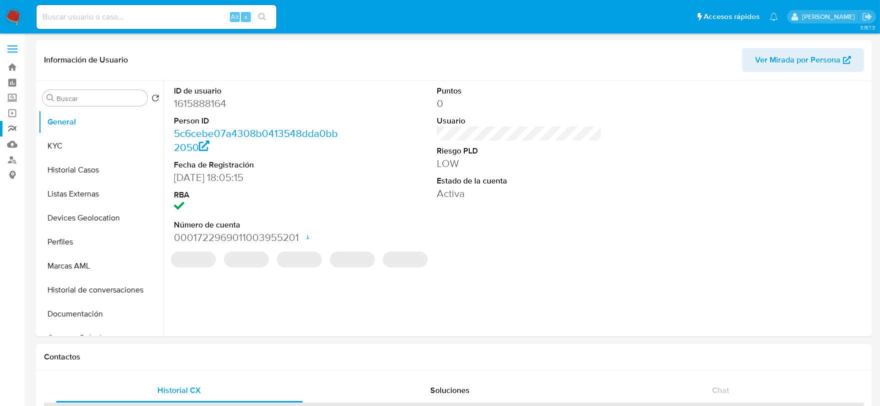
select select "10"
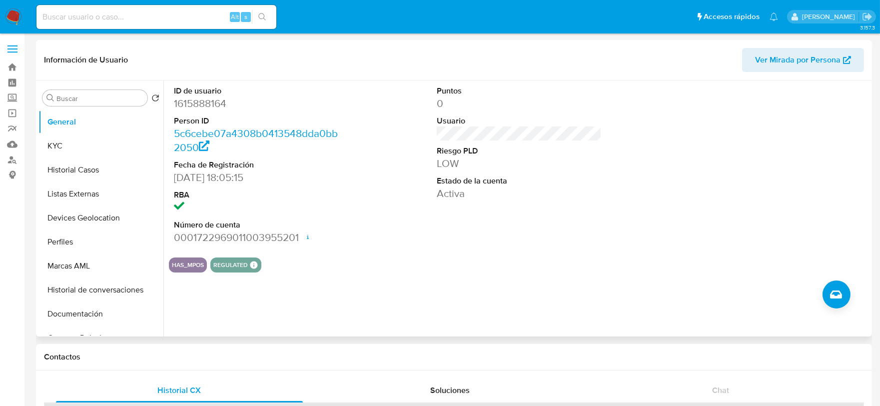
click at [421, 279] on div "ID de usuario 1615888164 Person ID 5c6cebe07a4308b0413548dda0bb2050 Fecha de Re…" at bounding box center [516, 208] width 706 height 256
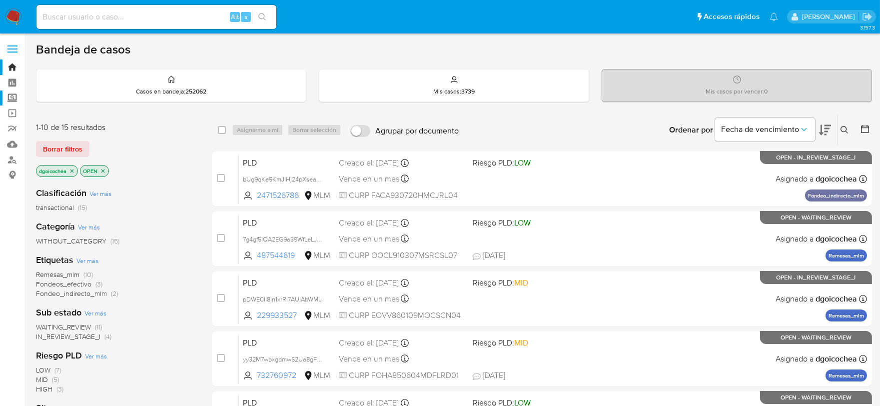
click at [15, 101] on label "Screening" at bounding box center [59, 97] width 119 height 15
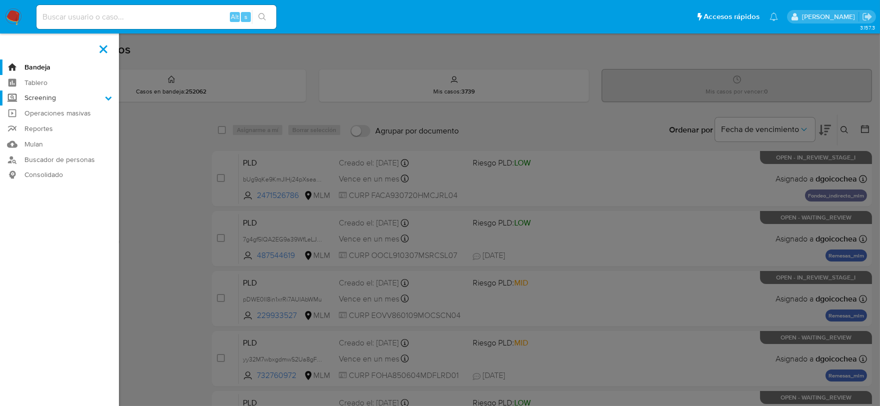
click at [0, 0] on input "Screening" at bounding box center [0, 0] width 0 height 0
click at [36, 134] on link "Herramientas" at bounding box center [59, 137] width 119 height 12
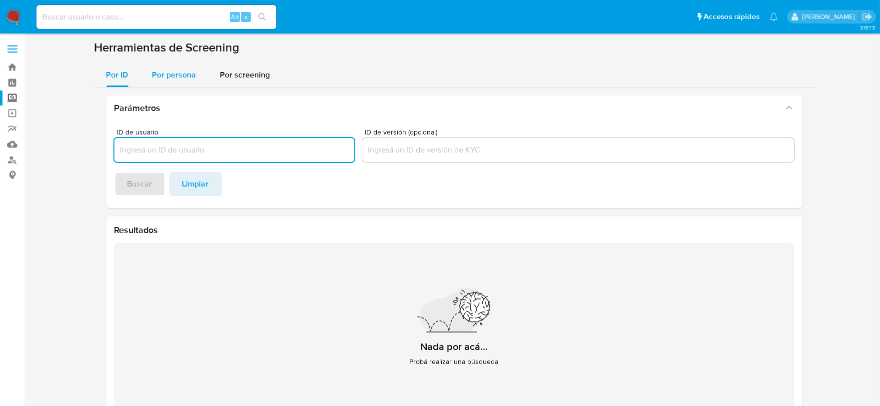
click at [184, 66] on div "Por persona" at bounding box center [174, 75] width 44 height 24
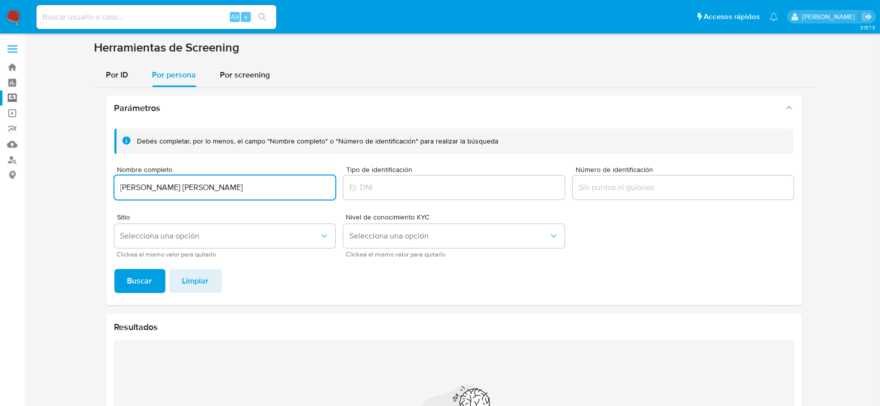
type input "ADRIANA JEANETTE CANTOR ROMERO"
click at [114, 269] on button "Buscar" at bounding box center [139, 281] width 51 height 24
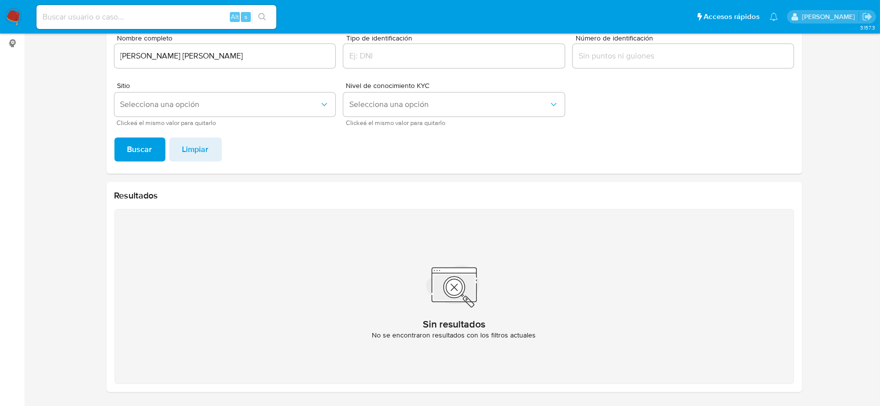
click at [211, 61] on input "ADRIANA JEANETTE CANTOR ROMERO" at bounding box center [224, 55] width 221 height 13
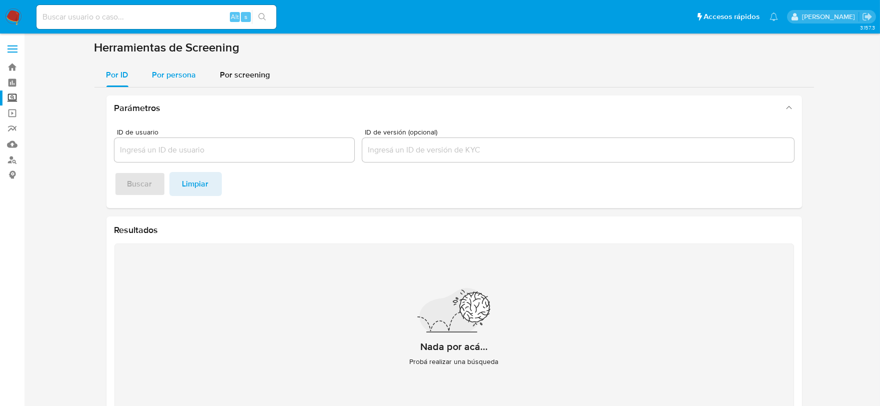
click at [172, 76] on span "Por persona" at bounding box center [174, 74] width 44 height 11
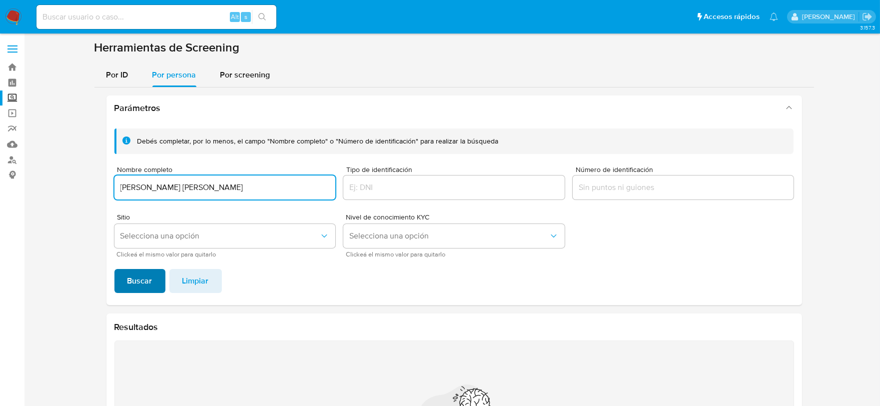
type input "[PERSON_NAME] [PERSON_NAME]"
click at [133, 278] on span "Buscar" at bounding box center [139, 281] width 25 height 22
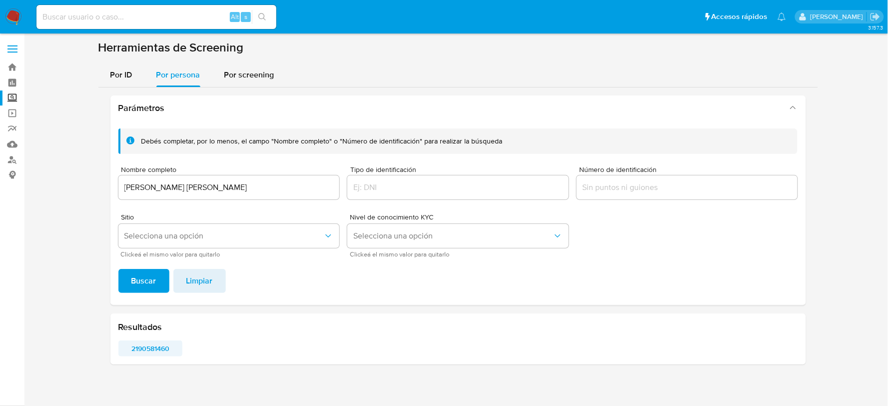
click at [156, 343] on span "2190581460" at bounding box center [150, 348] width 50 height 14
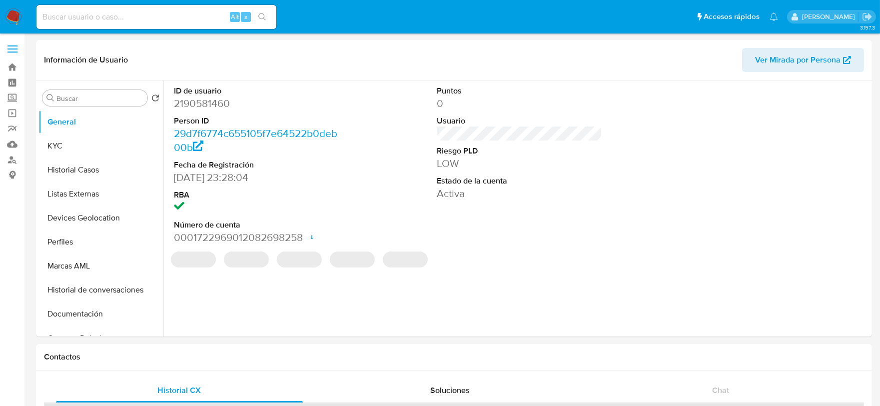
select select "10"
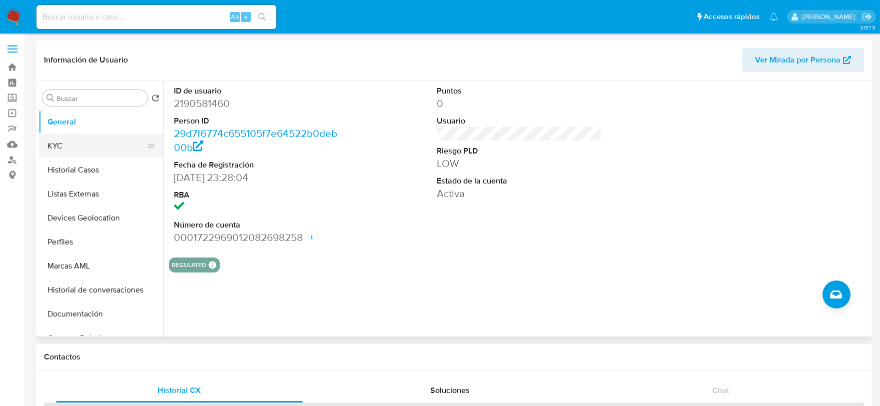
click at [83, 142] on button "KYC" at bounding box center [96, 146] width 117 height 24
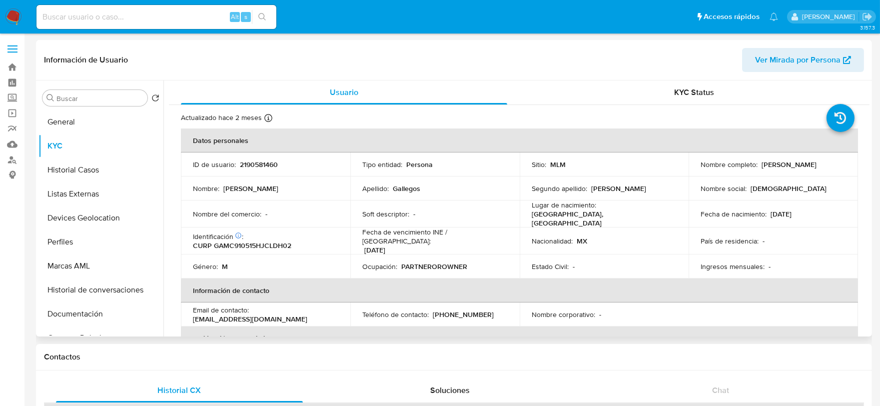
click at [268, 164] on p "2190581460" at bounding box center [259, 164] width 38 height 9
drag, startPoint x: 268, startPoint y: 164, endPoint x: 262, endPoint y: 164, distance: 6.0
click at [267, 164] on p "2190581460" at bounding box center [259, 164] width 38 height 9
copy p "2190581460"
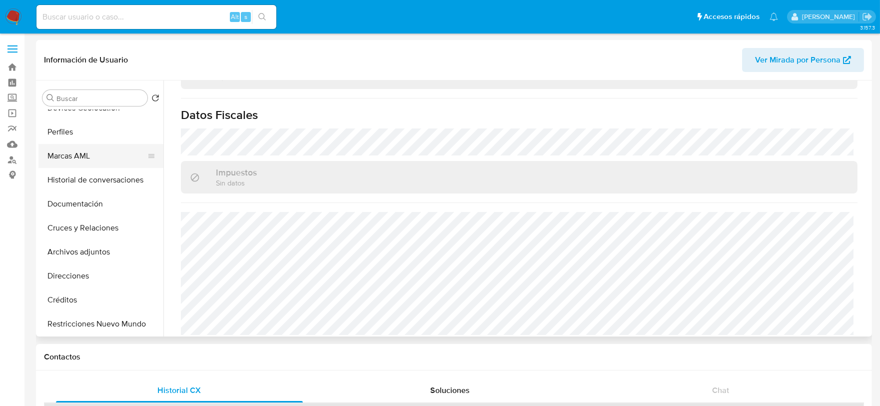
scroll to position [111, 0]
drag, startPoint x: 121, startPoint y: 321, endPoint x: 129, endPoint y: 320, distance: 8.0
click at [121, 321] on button "Restricciones Nuevo Mundo" at bounding box center [96, 323] width 117 height 24
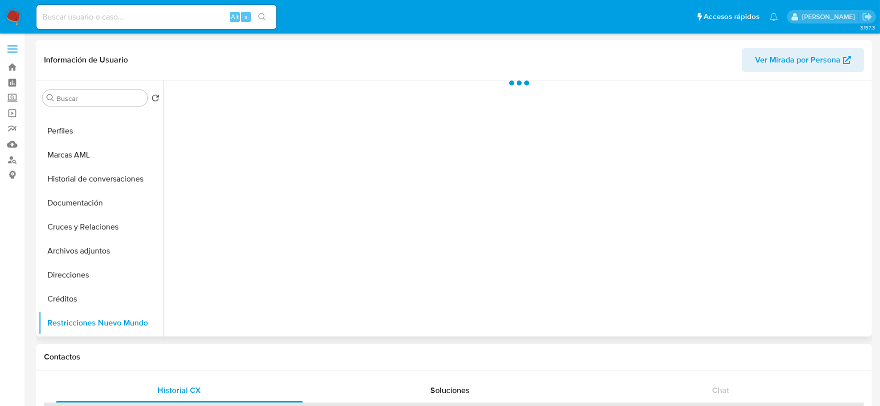
scroll to position [0, 0]
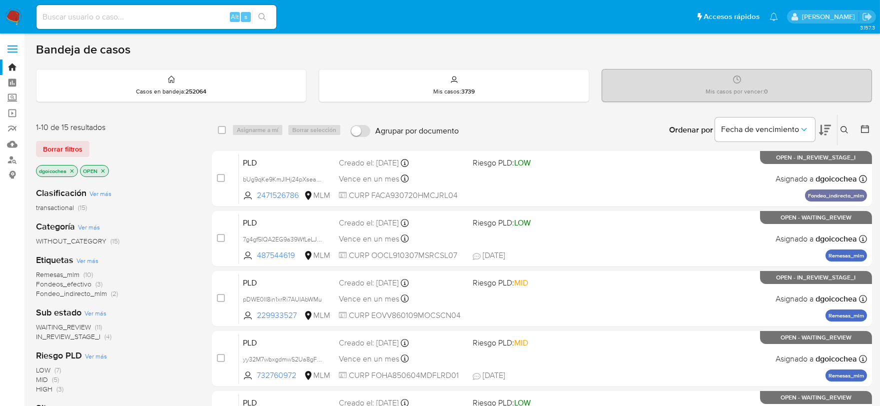
click at [845, 132] on icon at bounding box center [845, 130] width 8 height 8
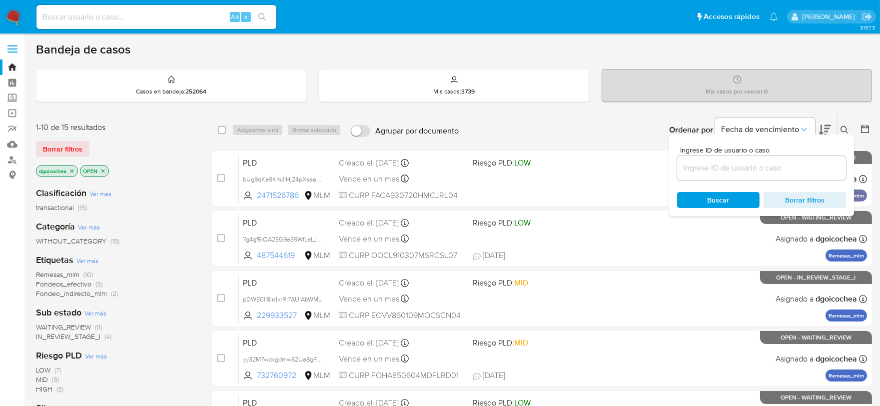
click at [803, 165] on input at bounding box center [761, 167] width 169 height 13
type input "2074354523"
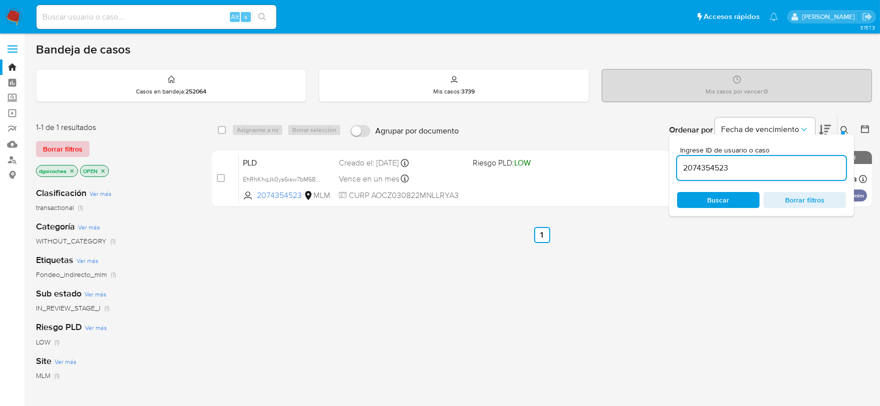
click at [63, 150] on span "Borrar filtros" at bounding box center [62, 149] width 39 height 14
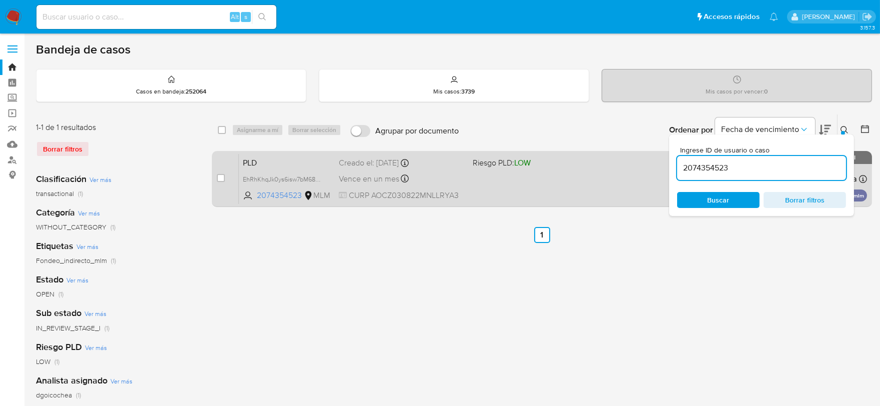
click at [245, 163] on span "PLD" at bounding box center [287, 161] width 88 height 13
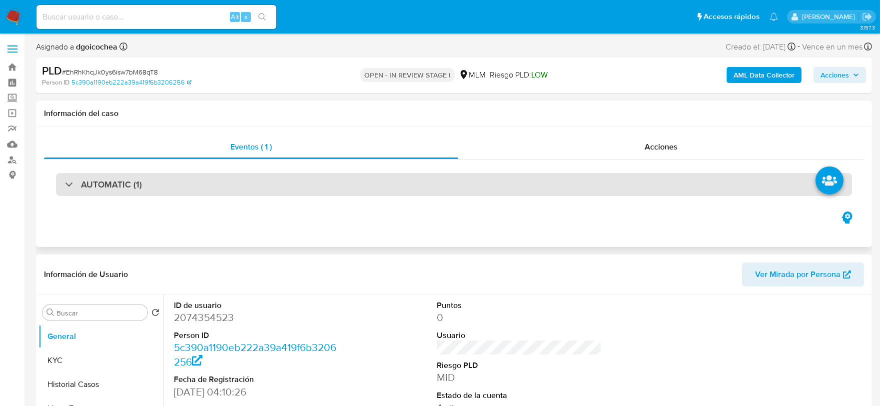
click at [123, 183] on h3 "AUTOMATIC (1)" at bounding box center [111, 184] width 61 height 11
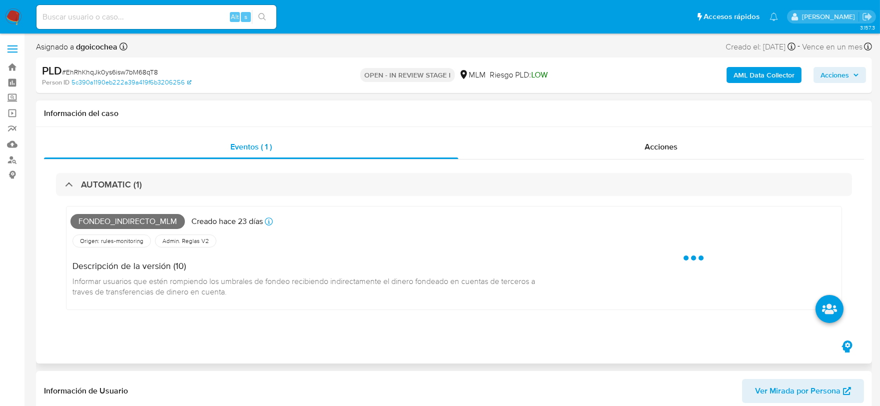
select select "10"
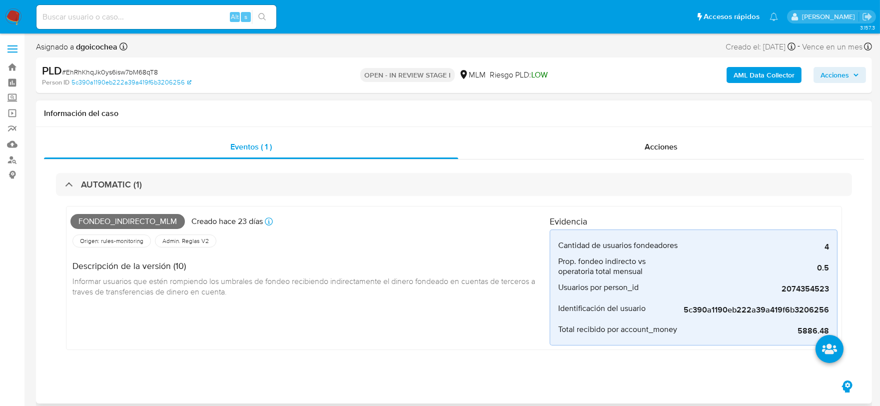
click at [378, 312] on div "Fondeo_indirecto_mlm Creado hace 23 días Creado: 12/08/2025 03:09:28 Origen: ru…" at bounding box center [309, 277] width 479 height 135
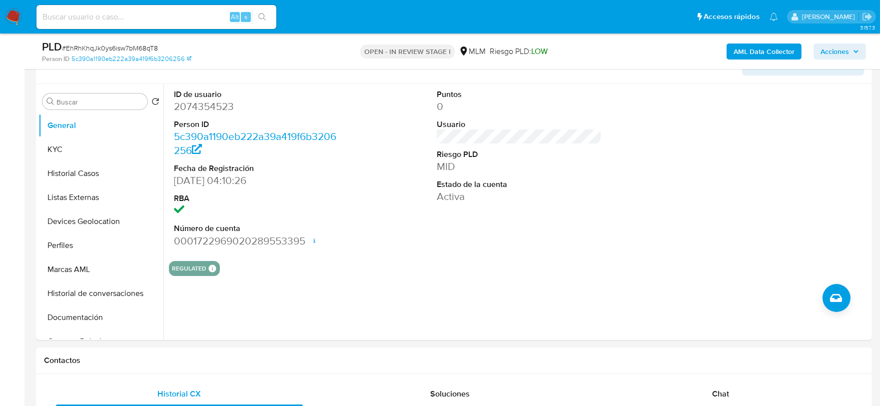
scroll to position [333, 0]
click at [364, 285] on div "ID de usuario 2074354523 Person ID 5c390a1190eb222a39a419f6b3206256 Fecha de Re…" at bounding box center [516, 211] width 706 height 256
click at [83, 147] on button "KYC" at bounding box center [96, 148] width 117 height 24
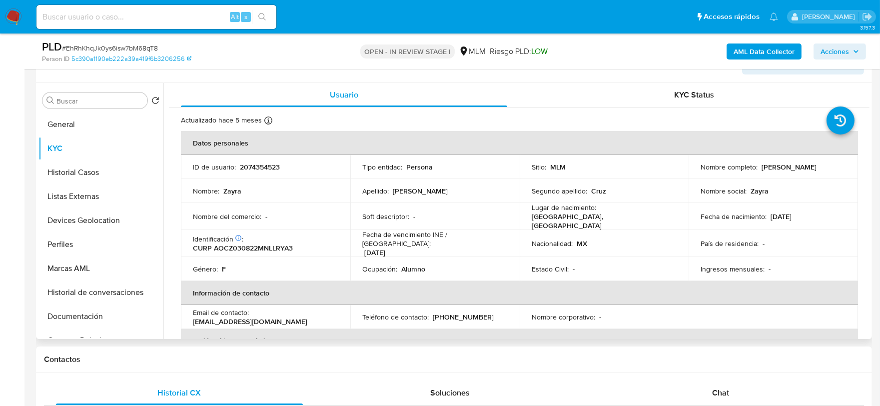
click at [220, 257] on td "Género : F" at bounding box center [265, 269] width 169 height 24
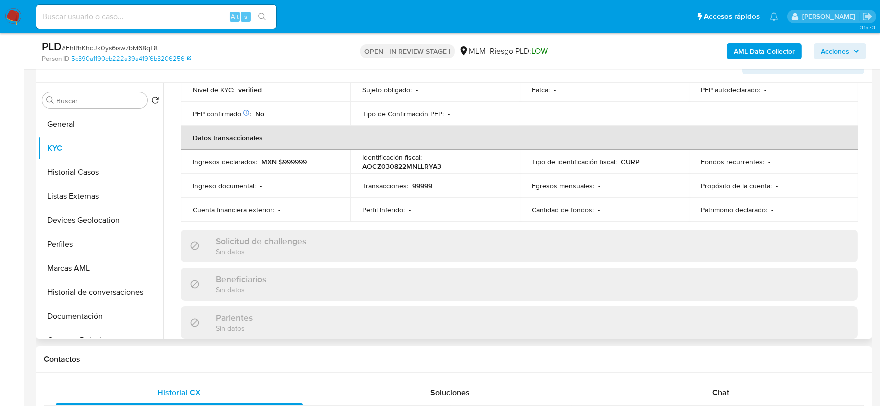
scroll to position [277, 0]
click at [169, 174] on div "Actualizado hace 5 meses Creado: 04/11/2024 02:10:47 Actualizado: 04/04/2025 00…" at bounding box center [519, 263] width 701 height 866
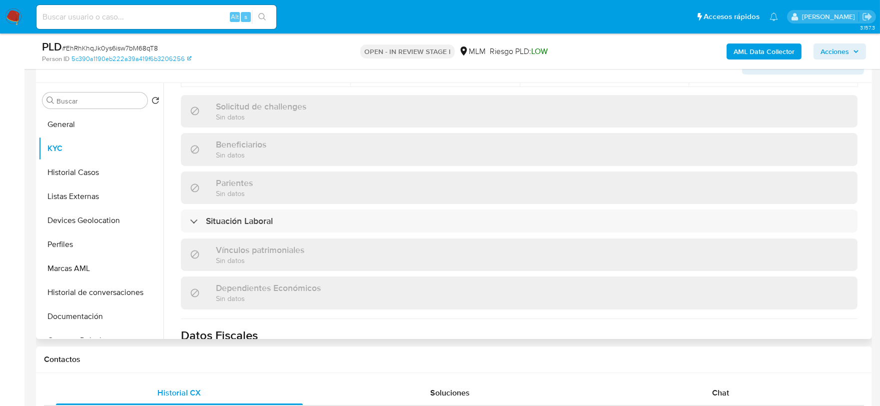
scroll to position [628, 0]
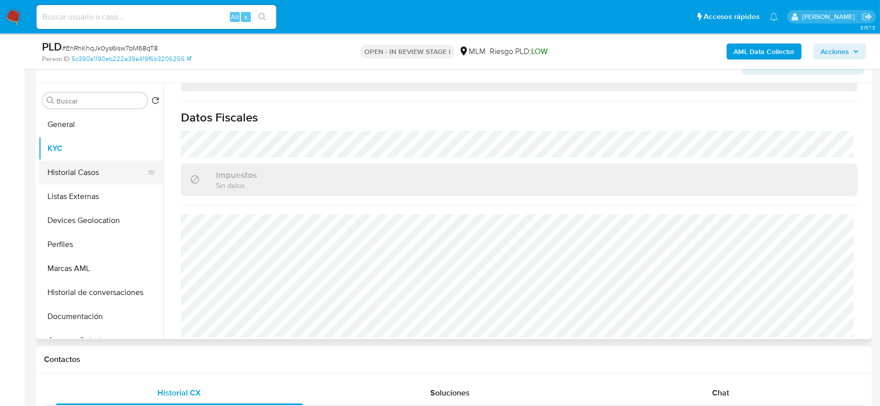
click at [87, 167] on button "Historial Casos" at bounding box center [96, 172] width 117 height 24
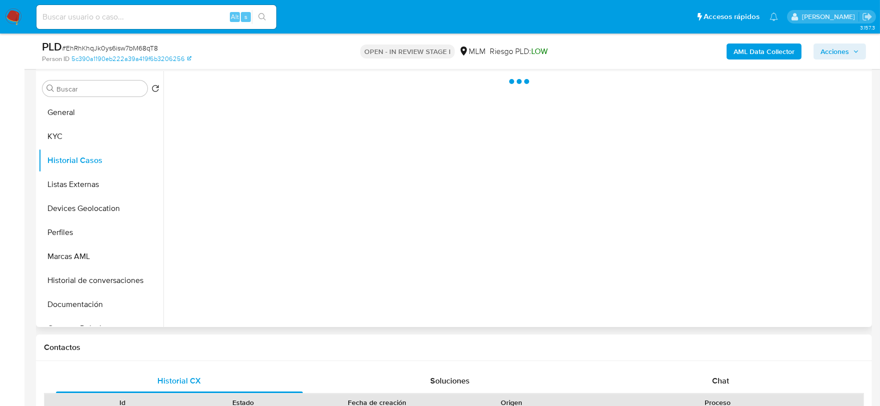
scroll to position [0, 0]
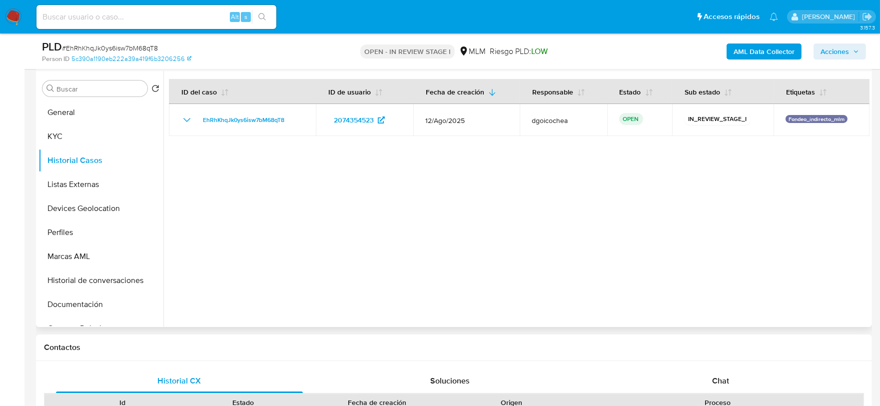
click at [288, 226] on div at bounding box center [516, 199] width 706 height 256
click at [87, 176] on button "Listas Externas" at bounding box center [96, 184] width 117 height 24
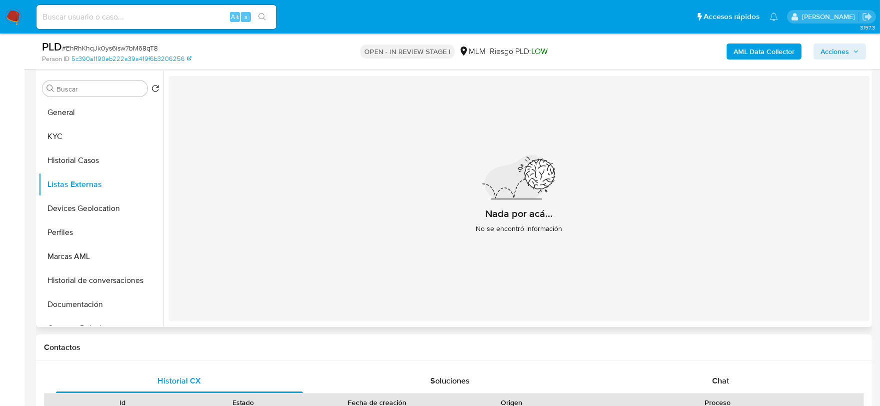
click at [333, 237] on div "Nada por acá... No se encontró información" at bounding box center [519, 198] width 701 height 245
click at [116, 205] on button "Devices Geolocation" at bounding box center [96, 208] width 117 height 24
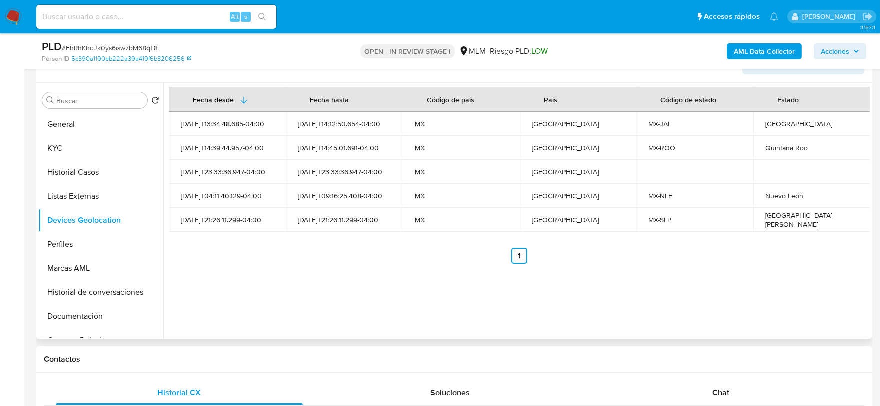
click at [360, 263] on ul "Anterior 1 Siguiente" at bounding box center [519, 256] width 701 height 16
click at [91, 233] on button "Perfiles" at bounding box center [96, 244] width 117 height 24
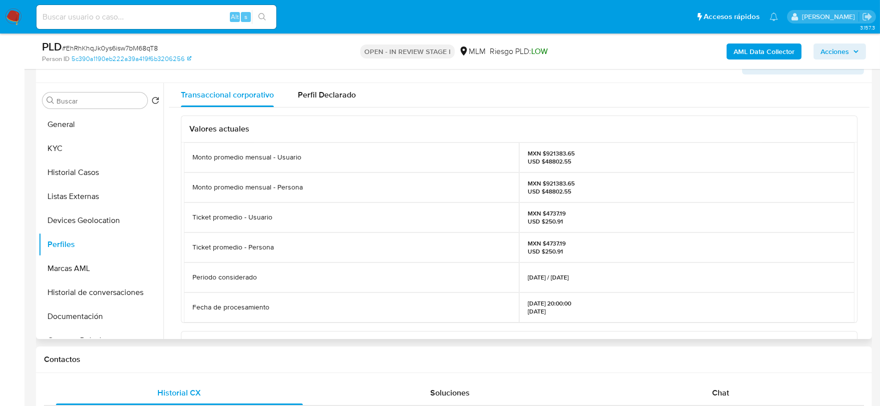
click at [177, 246] on div "Valores actuales Monto promedio mensual - Usuario MXN $921383.65 USD $48802.55 …" at bounding box center [519, 340] width 701 height 466
click at [89, 268] on button "Marcas AML" at bounding box center [96, 268] width 117 height 24
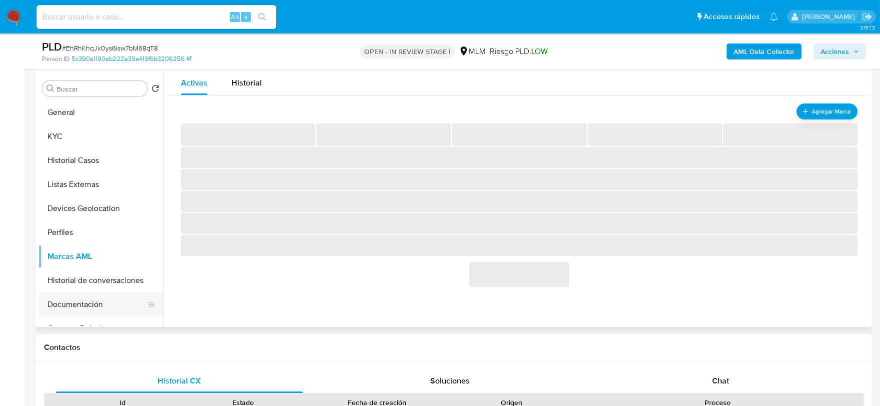
click at [90, 302] on button "Documentación" at bounding box center [96, 304] width 117 height 24
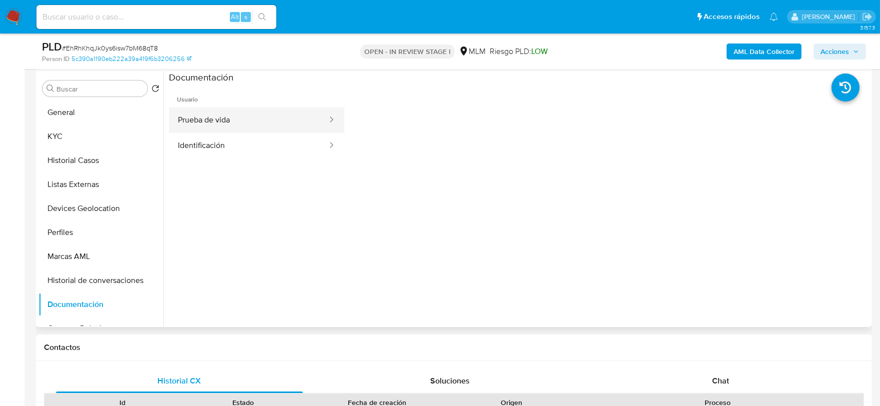
click at [239, 131] on button "Prueba de vida" at bounding box center [248, 119] width 159 height 25
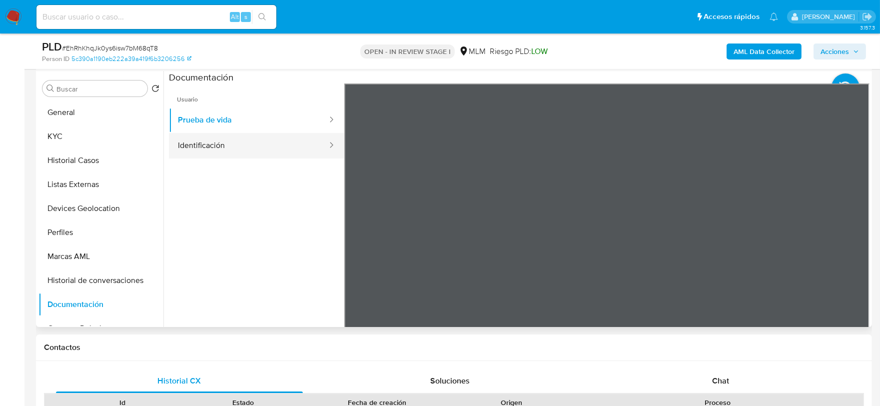
click at [240, 141] on button "Identificación" at bounding box center [248, 145] width 159 height 25
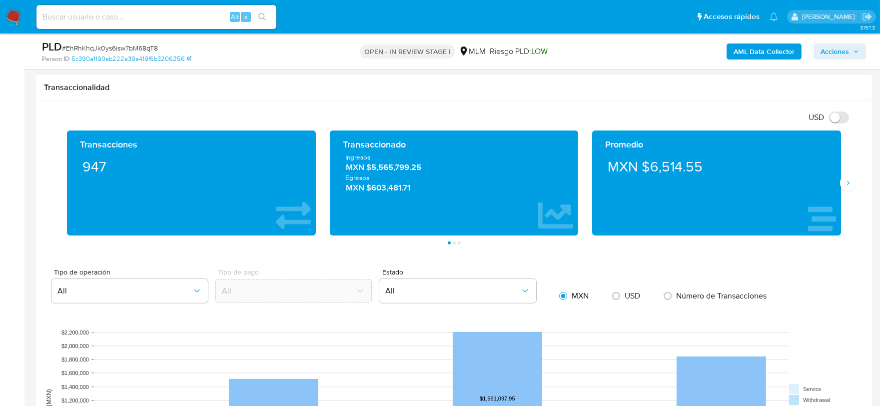
scroll to position [833, 0]
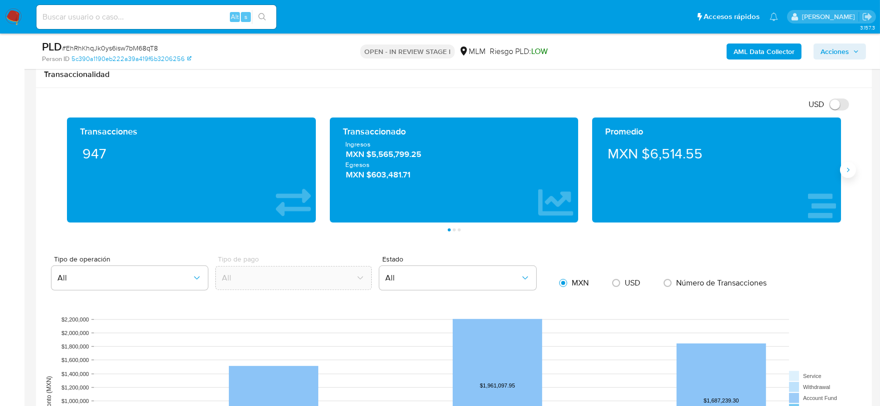
click at [851, 174] on icon "Siguiente" at bounding box center [848, 170] width 8 height 8
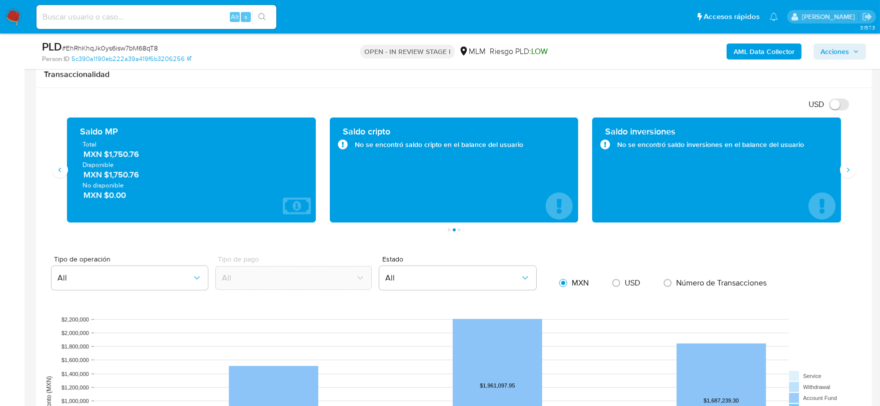
drag, startPoint x: 157, startPoint y: 158, endPoint x: 108, endPoint y: 155, distance: 48.6
click at [108, 155] on span "MXN $1,750.76" at bounding box center [191, 153] width 217 height 11
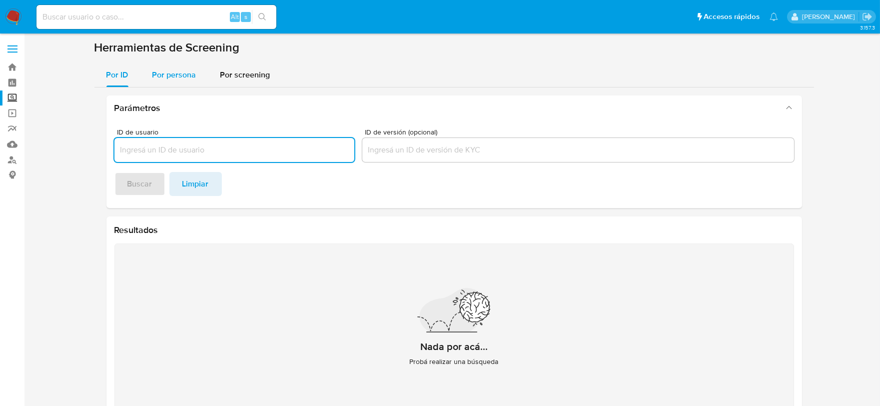
click at [177, 76] on span "Por persona" at bounding box center [174, 74] width 44 height 11
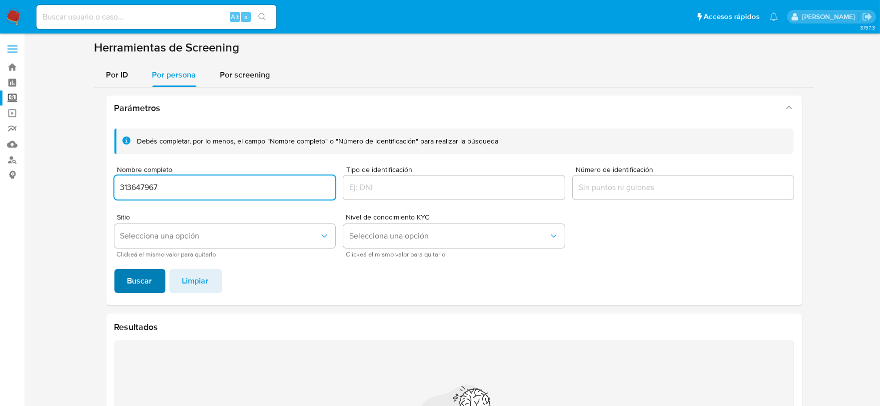
click at [143, 270] on span "Buscar" at bounding box center [139, 281] width 25 height 22
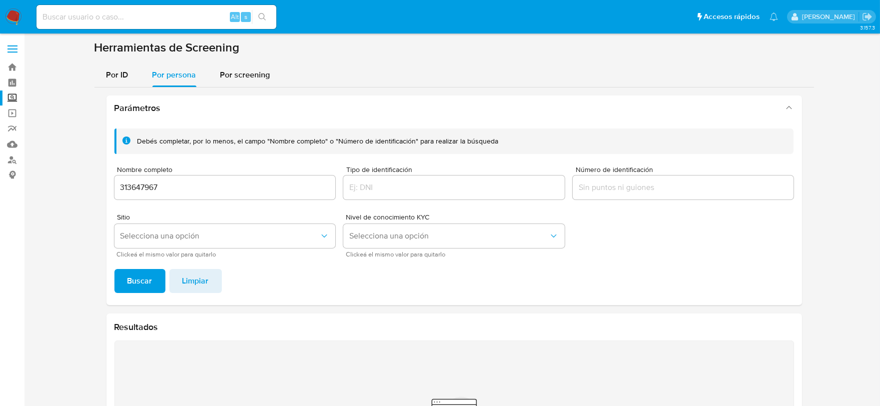
click at [122, 188] on input "313647967" at bounding box center [224, 187] width 221 height 13
click at [231, 186] on input "313647967" at bounding box center [224, 187] width 221 height 13
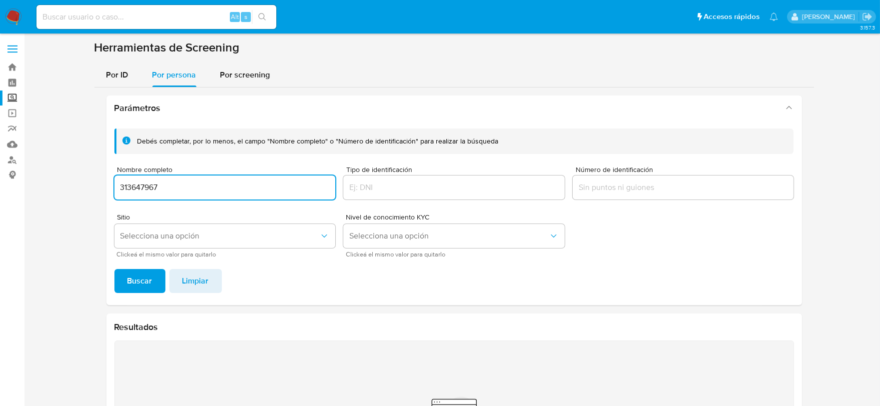
click at [231, 186] on input "313647967" at bounding box center [224, 187] width 221 height 13
click at [114, 269] on button "Buscar" at bounding box center [139, 281] width 51 height 24
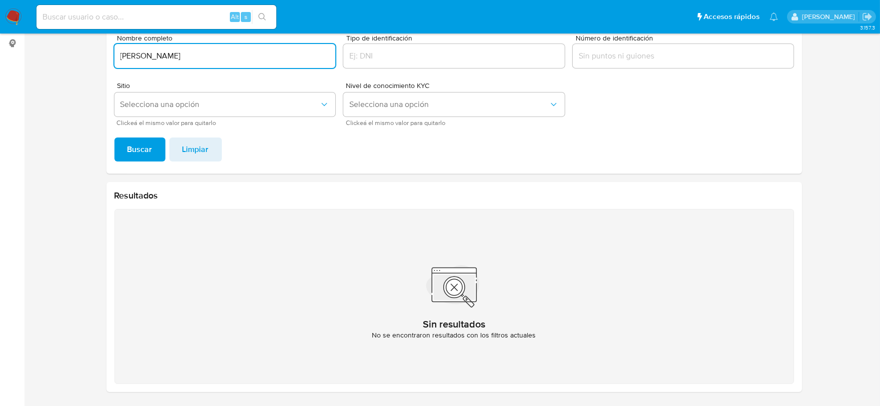
click at [207, 47] on div "JORGE ALZAGA BALLESTEROS" at bounding box center [224, 56] width 221 height 24
click at [206, 56] on input "JORGE ALZAGA BALLESTEROS" at bounding box center [224, 55] width 221 height 13
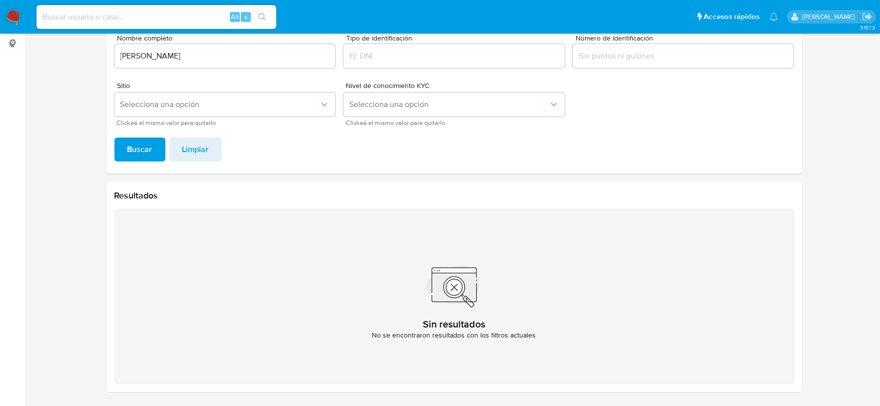
click at [125, 53] on input "JORGE ALZAGA BALLESTEROS" at bounding box center [224, 55] width 221 height 13
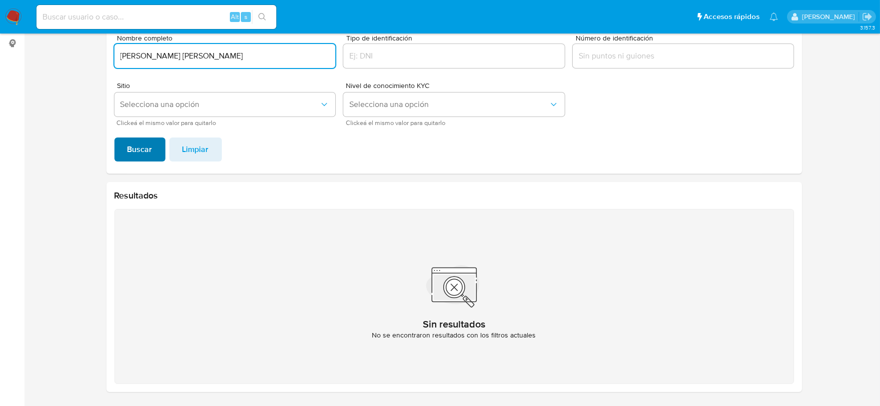
type input "JOSE JORGE ALZAGA BALLESTEROS"
click at [141, 143] on span "Buscar" at bounding box center [139, 149] width 25 height 22
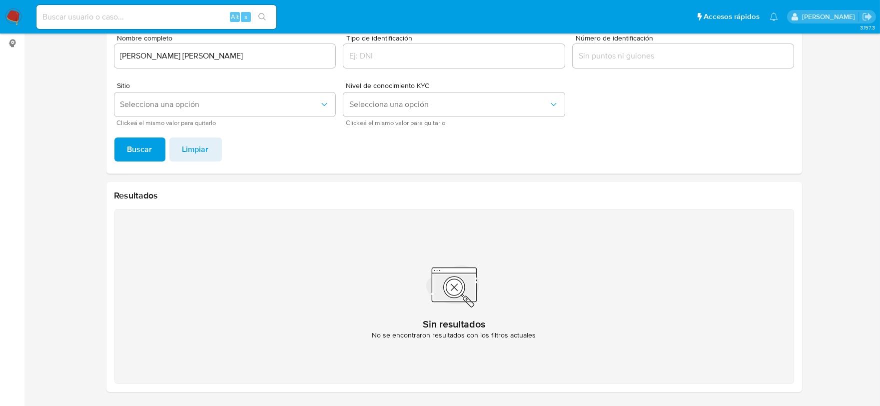
click at [230, 58] on input "JOSE JORGE ALZAGA BALLESTEROS" at bounding box center [224, 55] width 221 height 13
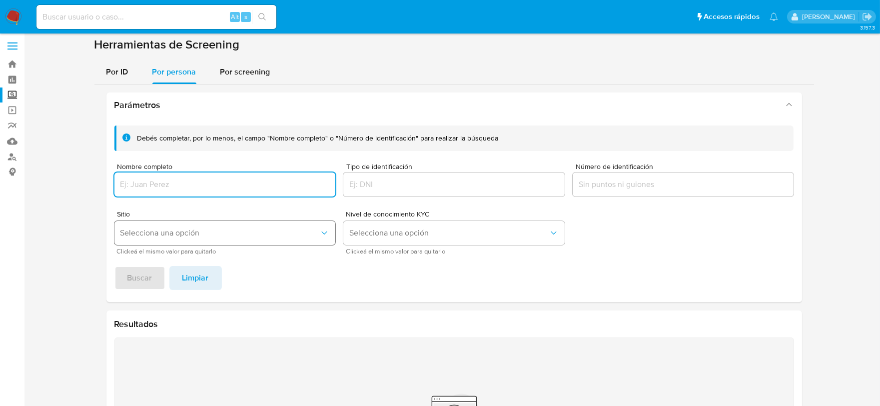
scroll to position [0, 0]
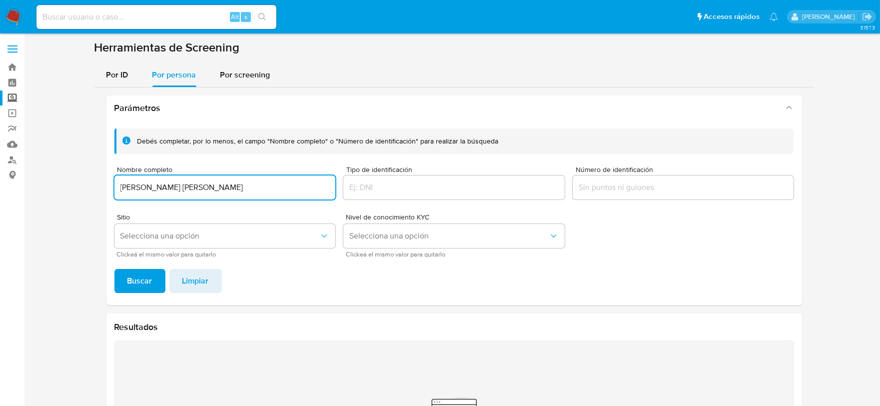
type input "JOSE JORGE ALZAGA BALLESTEROS"
click at [231, 190] on input "JOSE JORGE ALZAGA BALLESTEROS" at bounding box center [224, 187] width 221 height 13
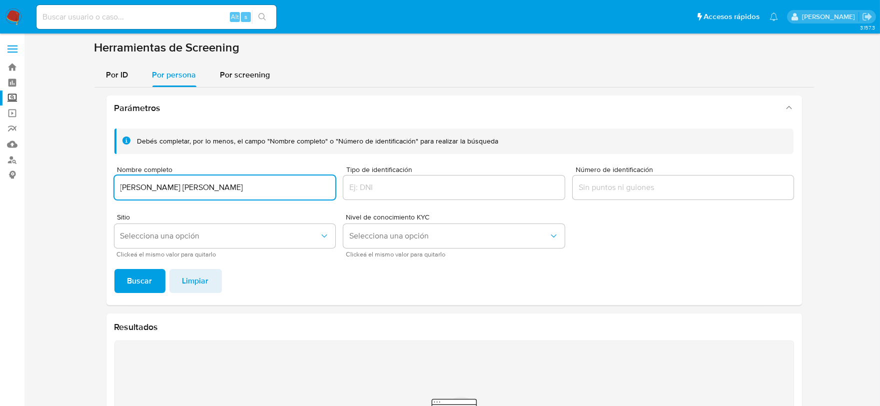
click at [231, 190] on input "JOSE JORGE ALZAGA BALLESTEROS" at bounding box center [224, 187] width 221 height 13
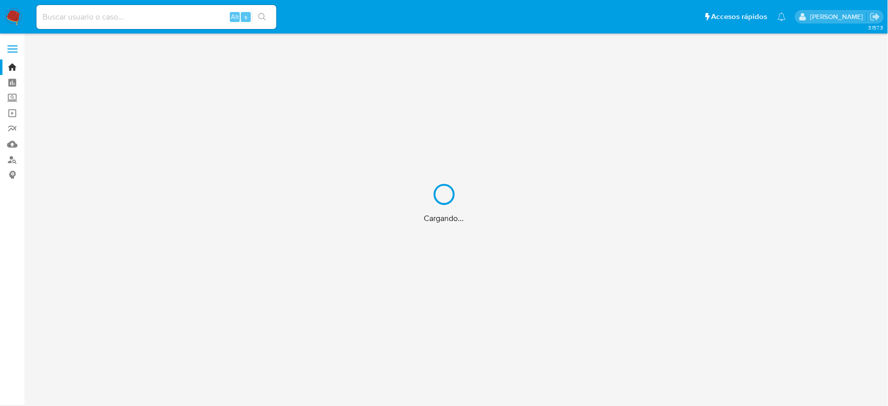
click at [141, 15] on div "Cargando..." at bounding box center [444, 203] width 888 height 406
click at [104, 17] on div "Cargando..." at bounding box center [444, 203] width 888 height 406
click at [87, 8] on div "Cargando..." at bounding box center [444, 203] width 888 height 406
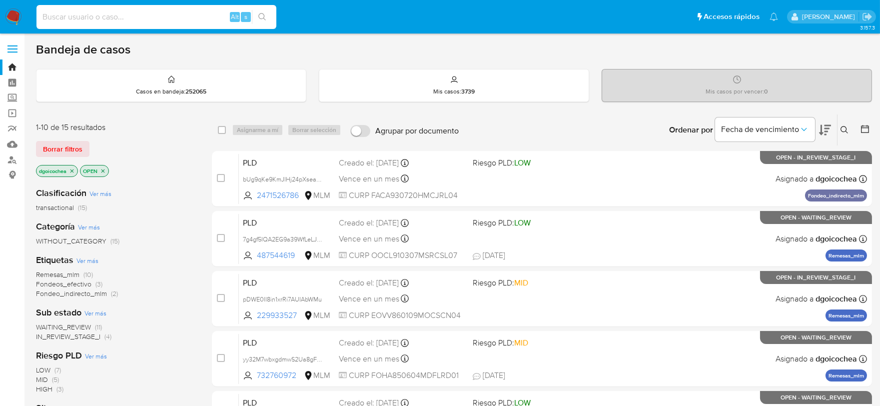
click at [82, 20] on input at bounding box center [156, 16] width 240 height 13
paste input "313647967"
type input "313647967"
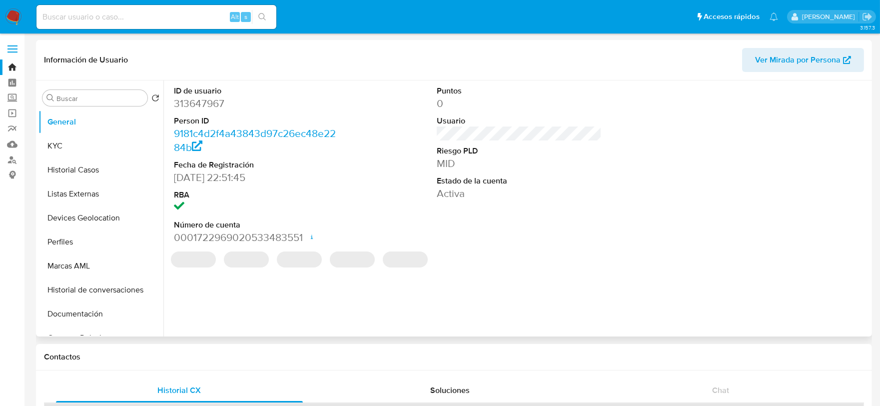
select select "10"
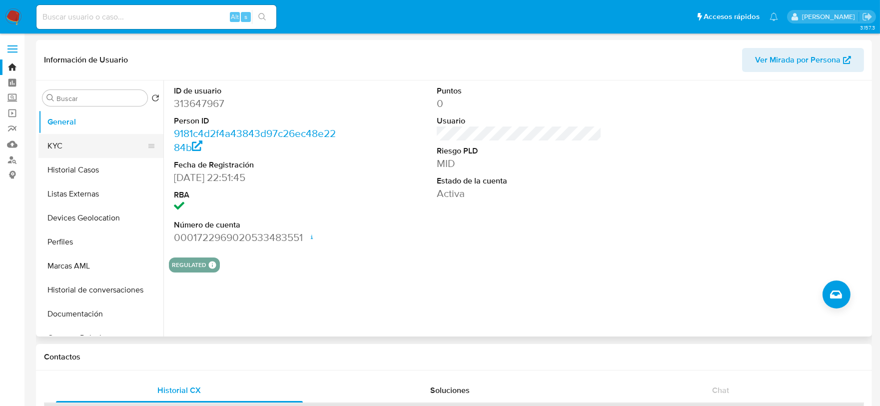
click at [85, 141] on button "KYC" at bounding box center [96, 146] width 117 height 24
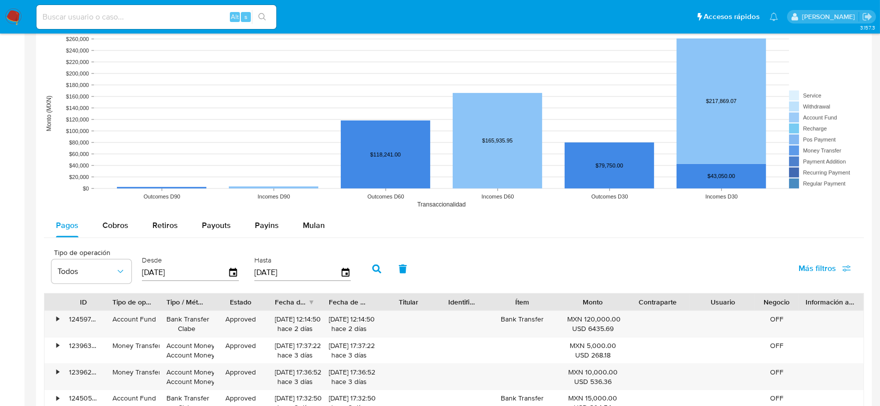
scroll to position [888, 0]
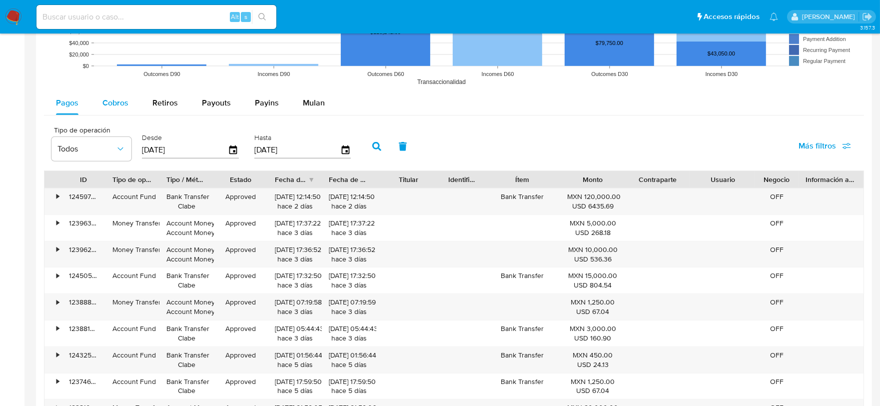
click at [133, 105] on button "Cobros" at bounding box center [115, 103] width 50 height 24
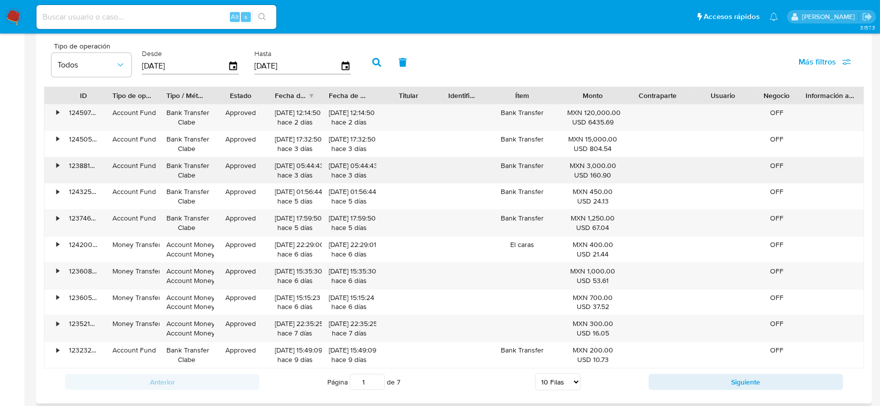
scroll to position [1000, 0]
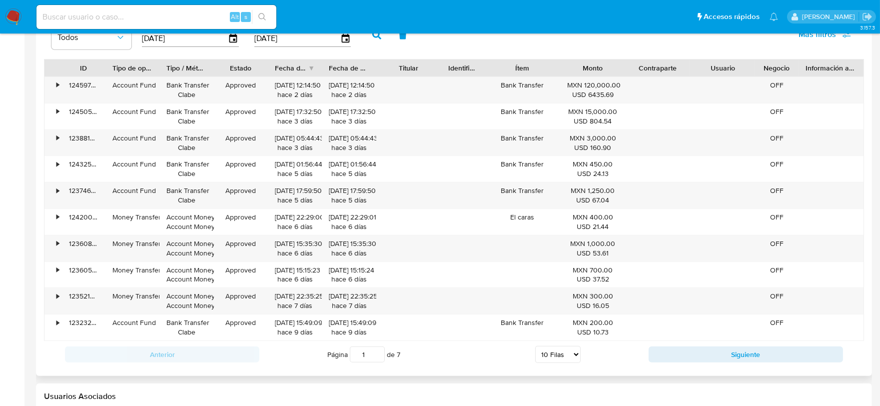
click at [562, 357] on select "5 Filas 10 Filas 20 Filas 25 Filas 50 Filas 100 Filas" at bounding box center [557, 354] width 45 height 17
select select "100"
click at [535, 348] on select "5 Filas 10 Filas 20 Filas 25 Filas 50 Filas 100 Filas" at bounding box center [557, 354] width 45 height 17
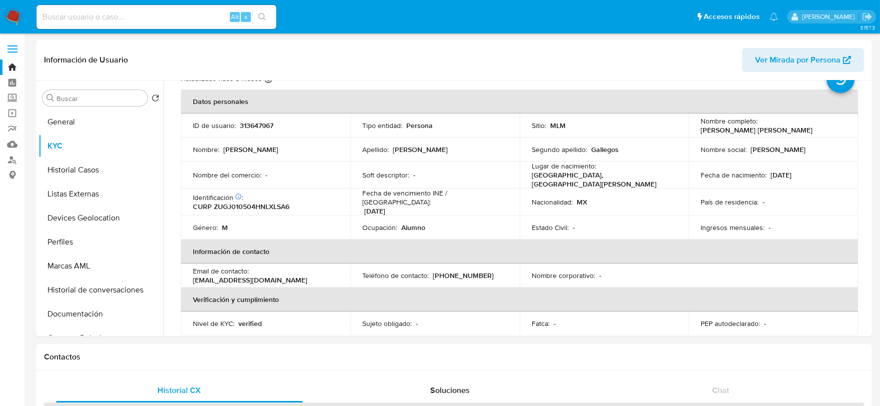
scroll to position [17, 0]
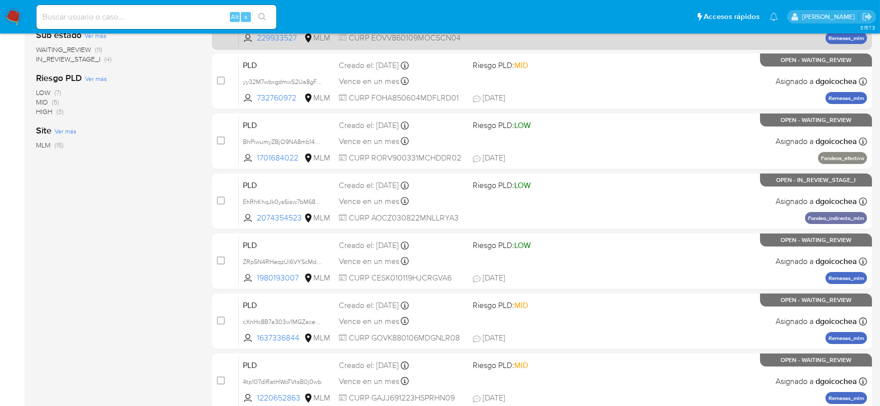
scroll to position [333, 0]
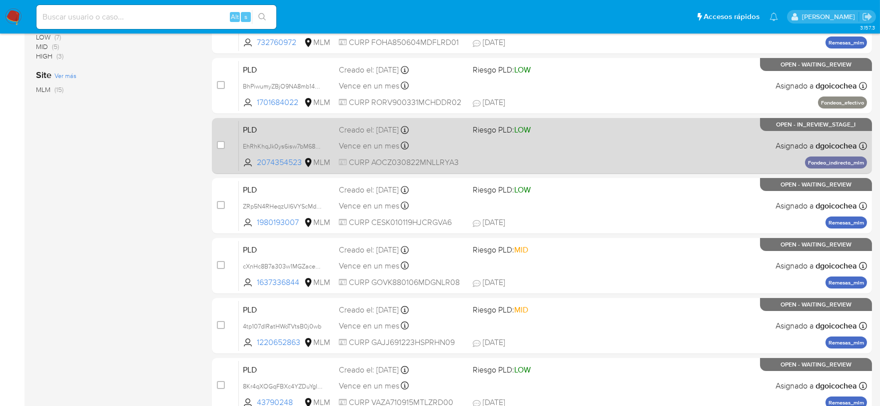
click at [254, 129] on span "PLD" at bounding box center [287, 128] width 88 height 13
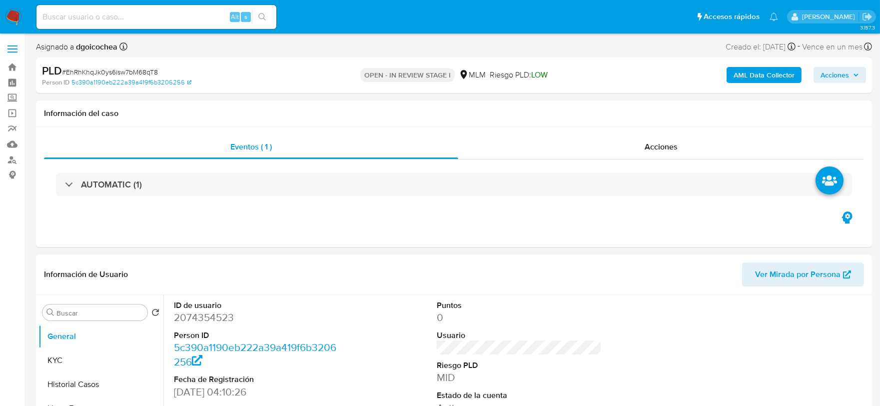
select select "10"
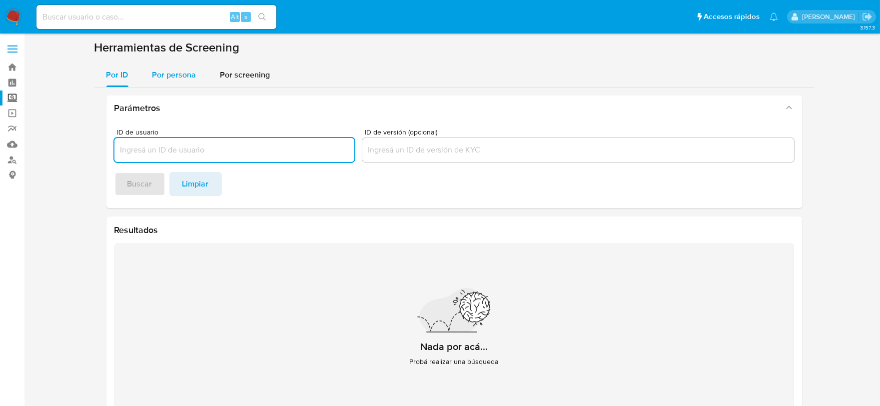
click at [167, 77] on span "Por persona" at bounding box center [174, 74] width 44 height 11
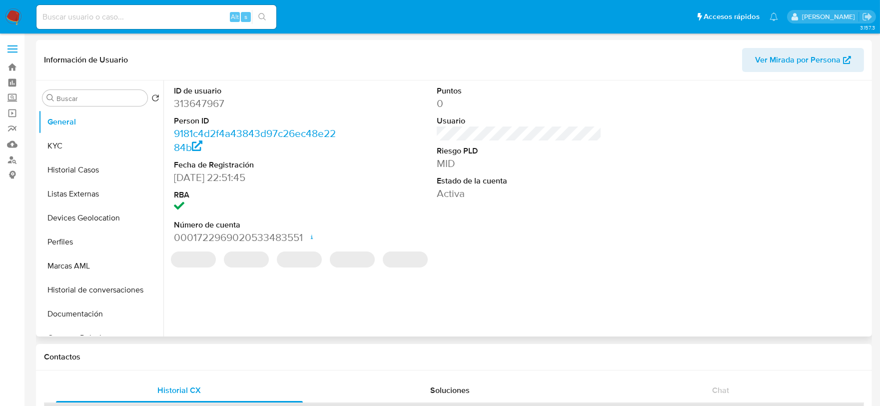
select select "10"
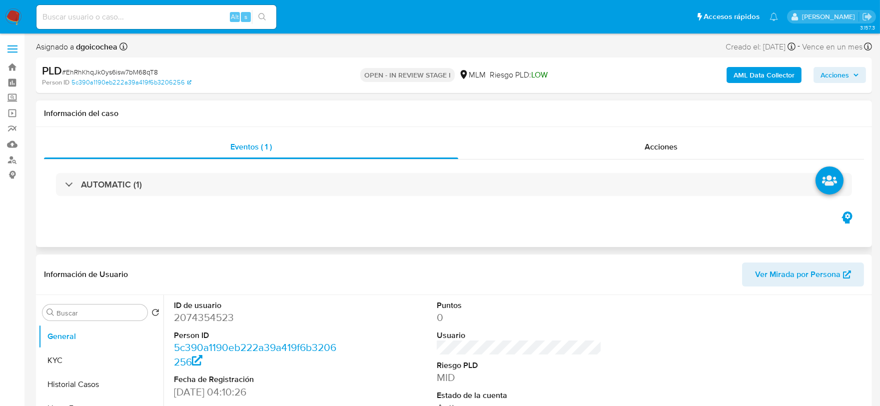
select select "10"
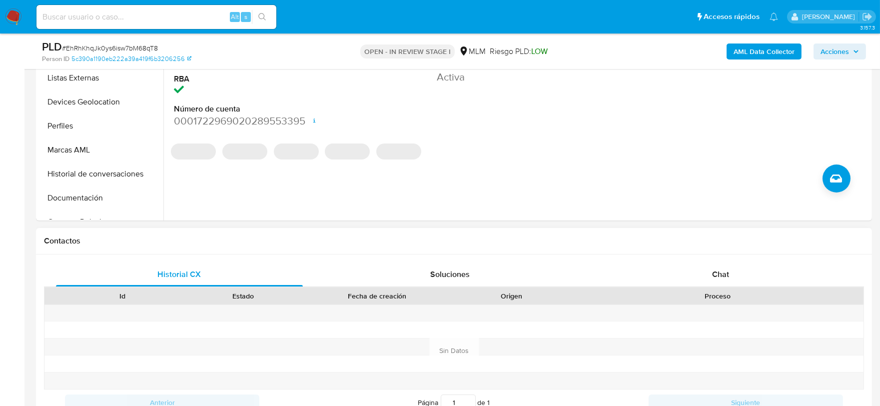
scroll to position [388, 0]
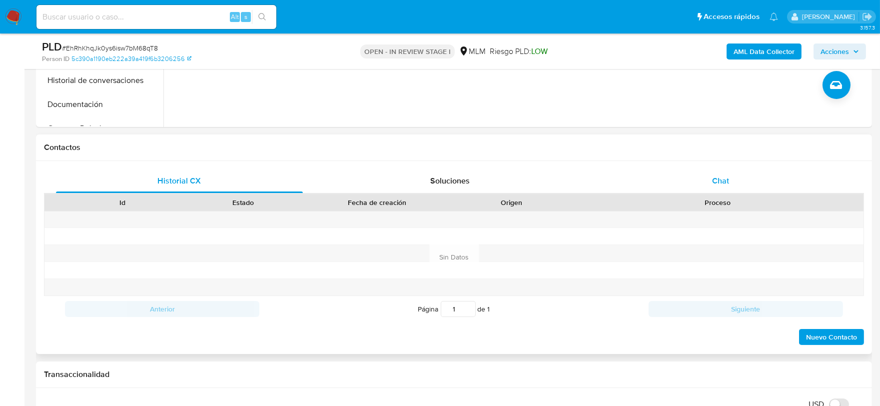
click at [708, 177] on div "Chat" at bounding box center [720, 181] width 247 height 24
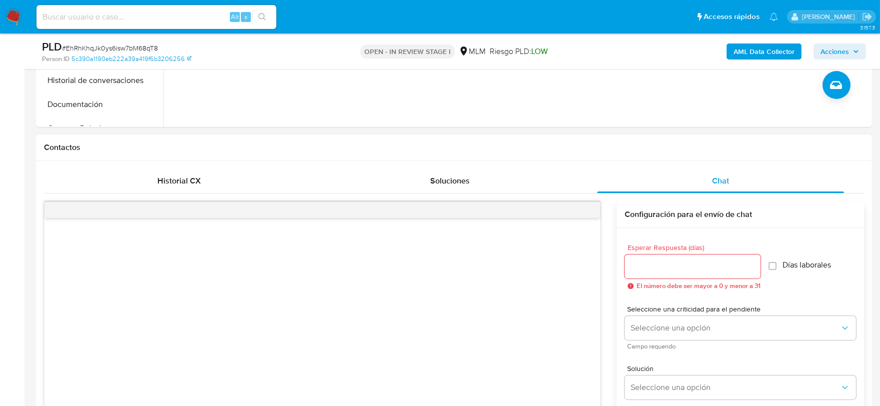
click at [677, 270] on input "Esperar Respuesta (días)" at bounding box center [693, 266] width 136 height 13
type input "5"
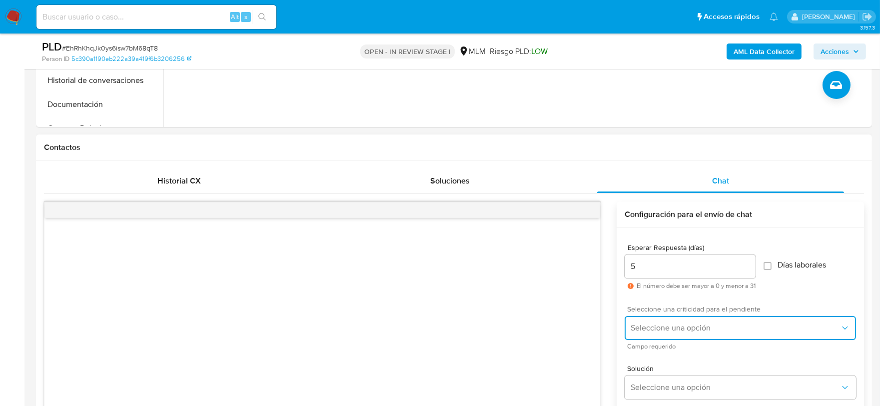
click at [713, 321] on button "Seleccione una opción" at bounding box center [740, 328] width 231 height 24
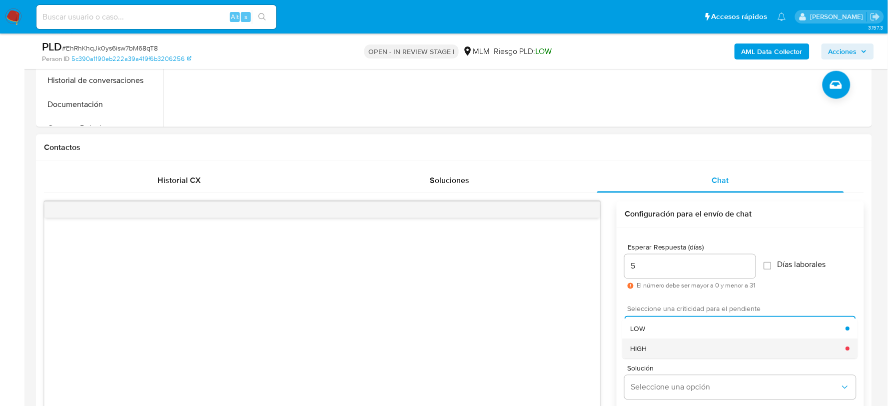
click at [691, 342] on div "HIGH" at bounding box center [738, 348] width 215 height 20
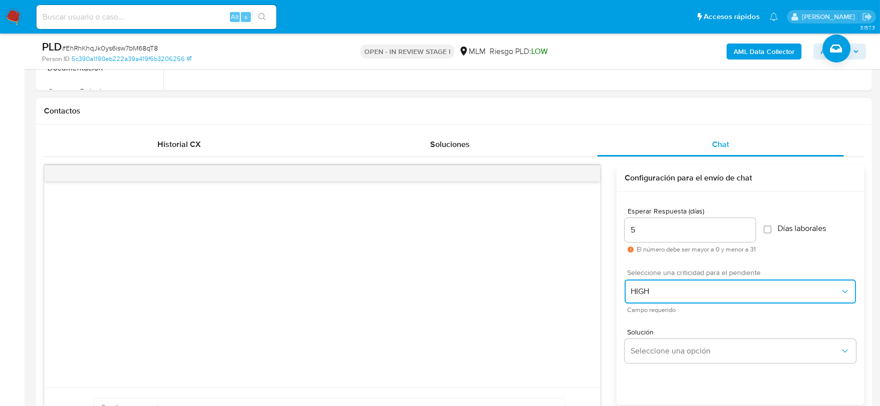
scroll to position [444, 0]
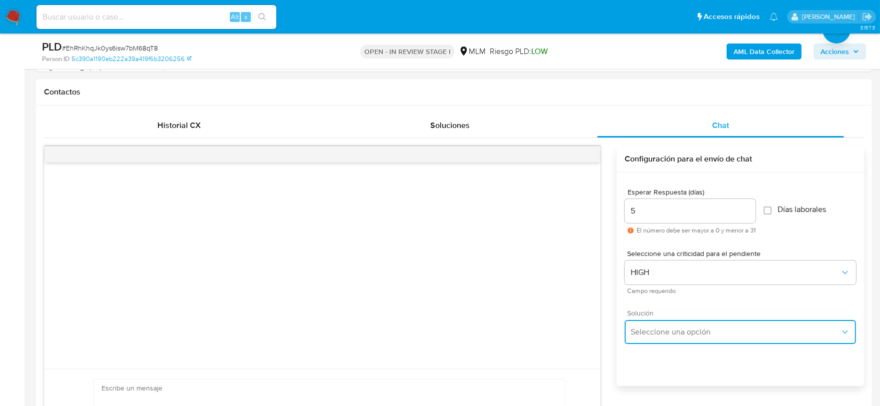
click at [693, 335] on span "Seleccione una opción" at bounding box center [735, 332] width 209 height 10
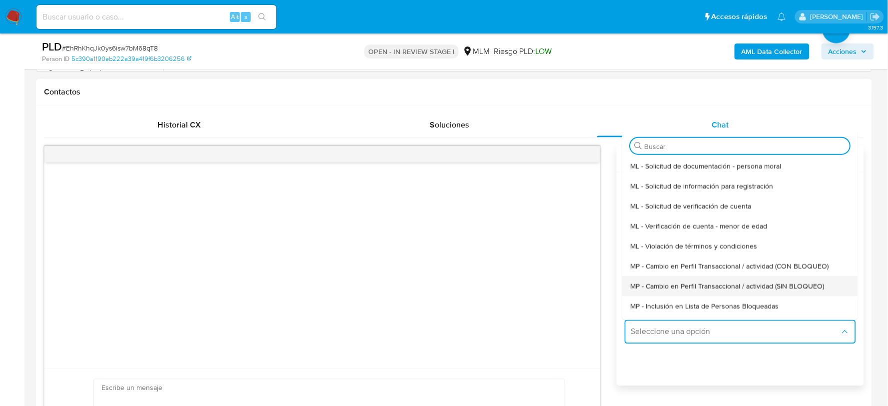
click at [704, 287] on span "MP - Cambio en Perfil Transaccional / actividad (SIN BLOQUEO)" at bounding box center [728, 285] width 194 height 9
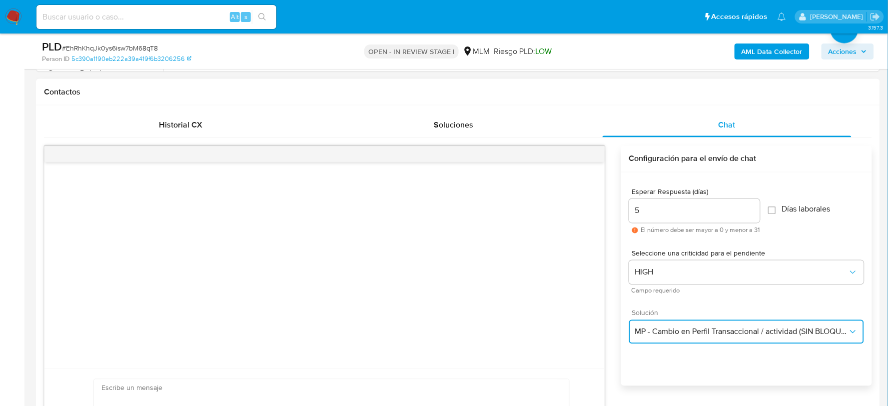
type textarea "Estimado ,Te comunicamos que se ha identificado un cambio en el uso habitual de…"
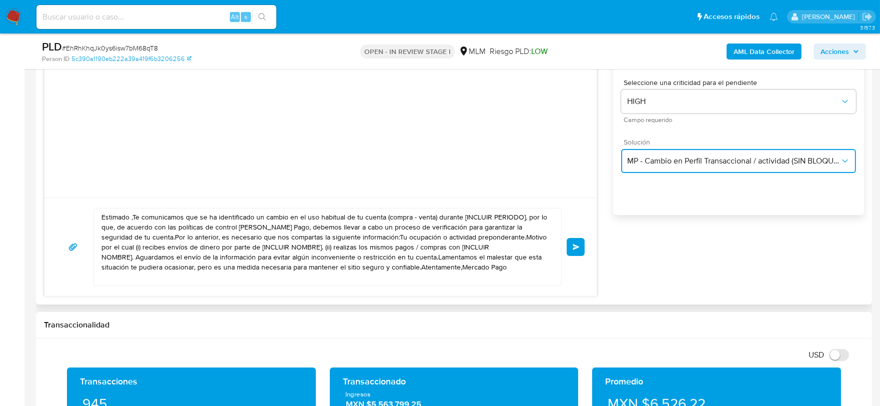
scroll to position [666, 0]
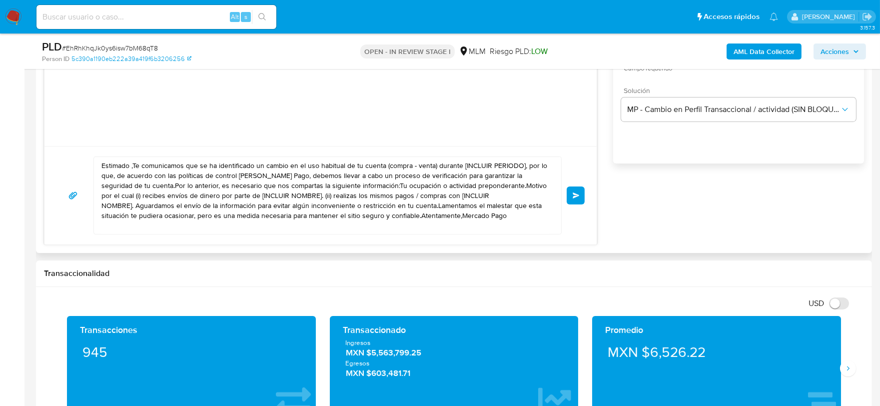
click at [340, 193] on textarea "Estimado ,Te comunicamos que se ha identificado un cambio en el uso habitual de…" at bounding box center [324, 195] width 447 height 77
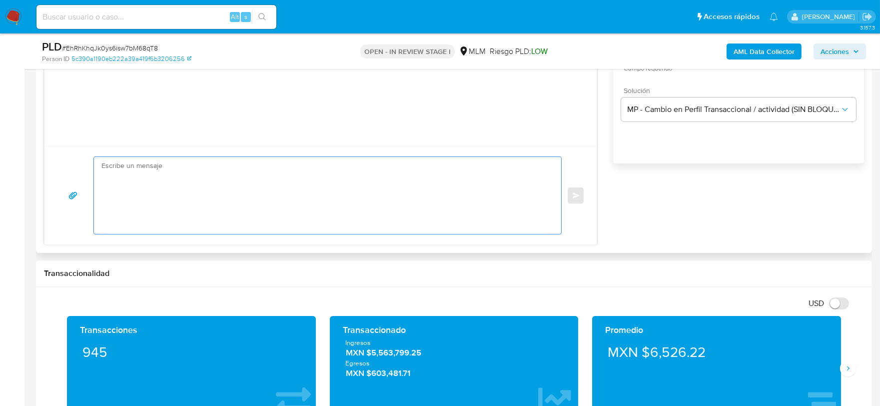
paste textarea "Estimada Zayra De acuerdo con las políticas de control de Mercado Pago, debemos…"
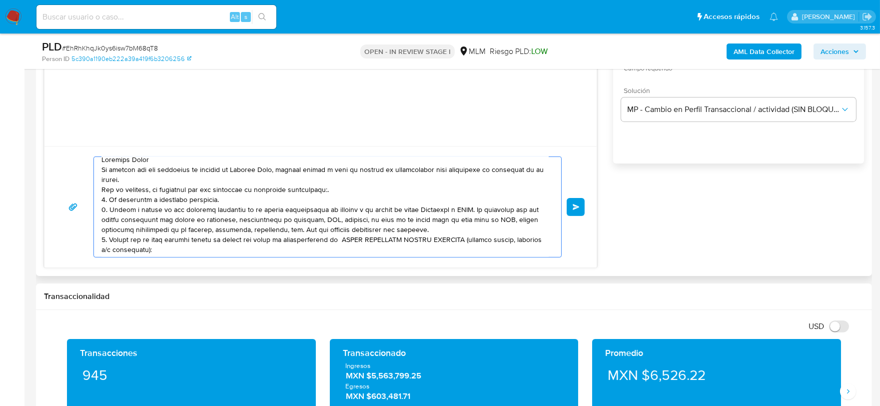
scroll to position [0, 0]
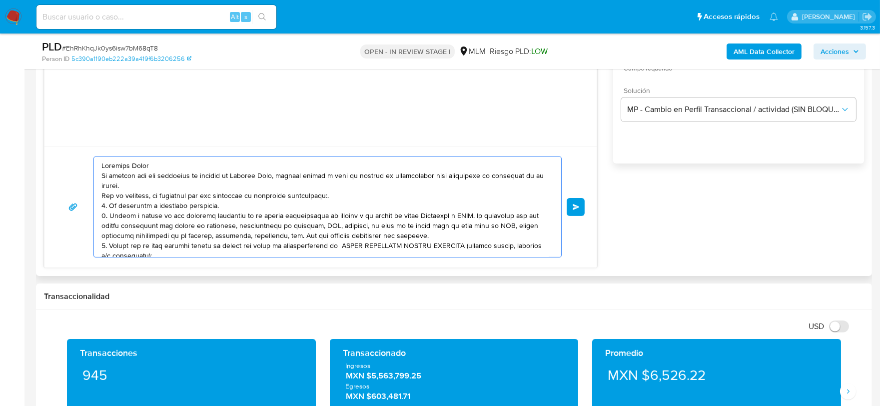
type textarea "Estimada Zayra De acuerdo con las políticas de control de Mercado Pago, debemos…"
click at [585, 206] on div "Enviar" at bounding box center [320, 206] width 552 height 121
click at [573, 208] on span "Enviar" at bounding box center [576, 207] width 7 height 6
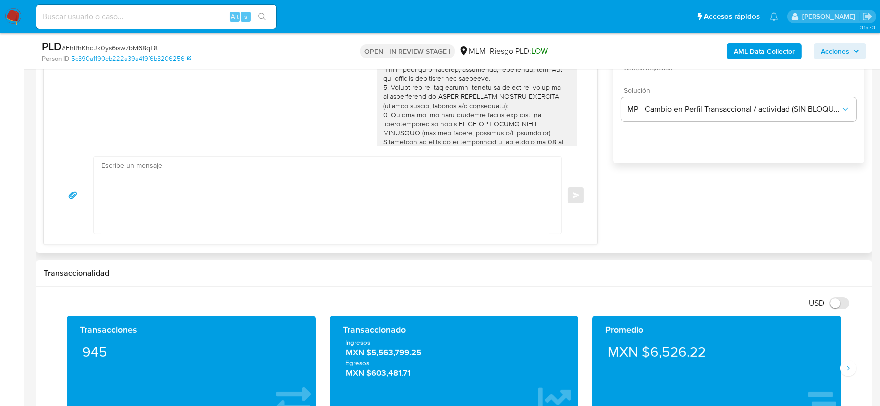
scroll to position [123, 0]
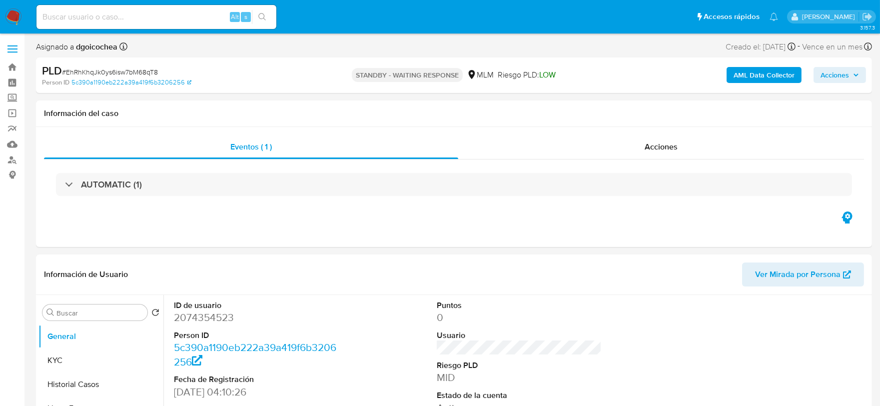
select select "10"
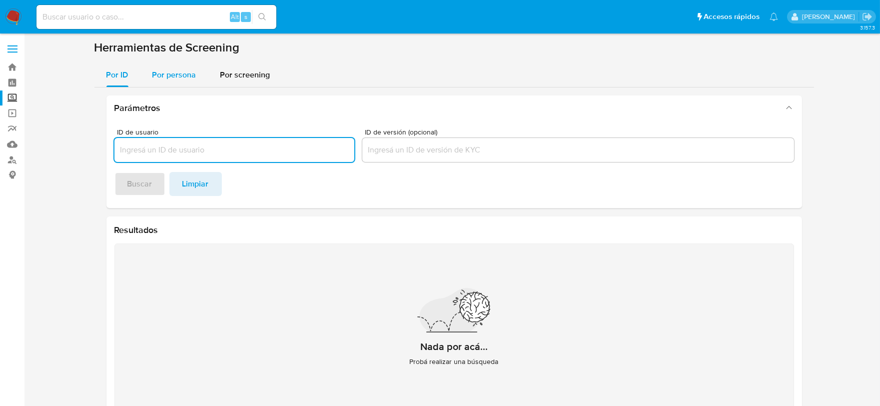
click at [167, 79] on span "Por persona" at bounding box center [174, 74] width 44 height 11
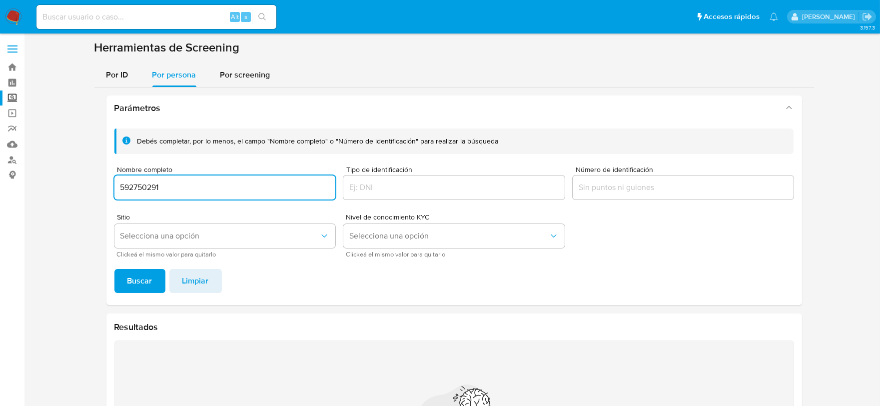
type input "592750291"
click at [80, 11] on input at bounding box center [156, 16] width 240 height 13
paste input "592750291"
click at [98, 20] on input "592750291" at bounding box center [156, 16] width 240 height 13
type input "592750291"
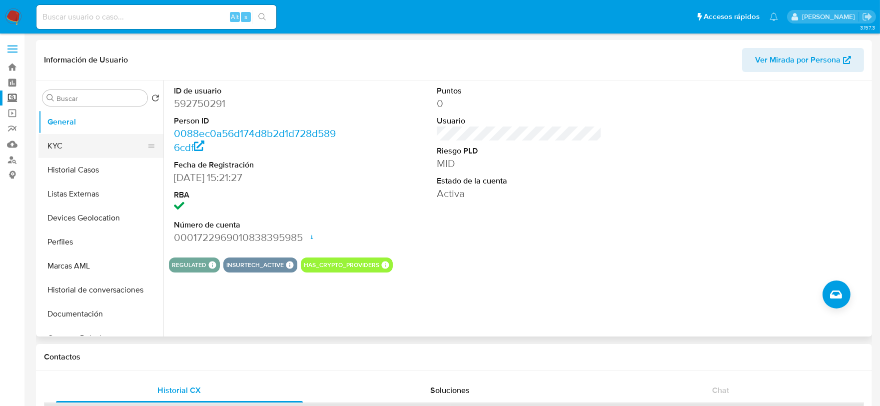
click at [85, 143] on button "KYC" at bounding box center [96, 146] width 117 height 24
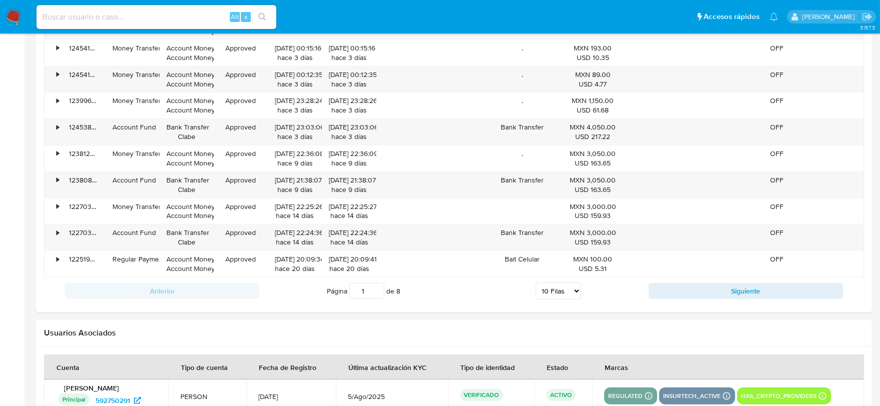
scroll to position [1111, 0]
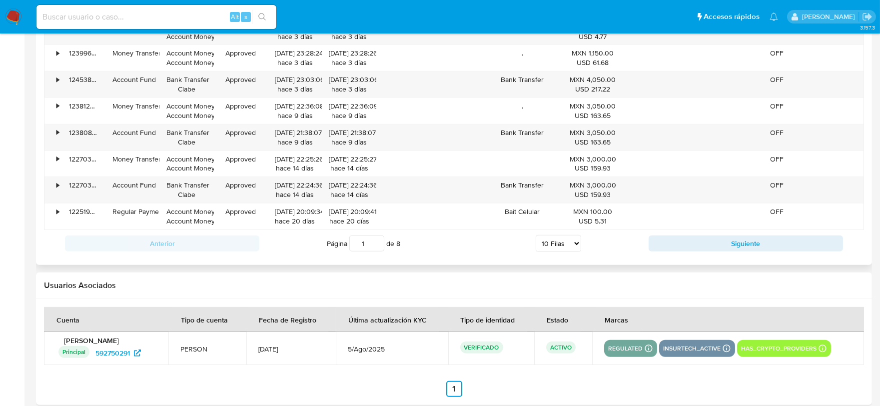
drag, startPoint x: 570, startPoint y: 245, endPoint x: 567, endPoint y: 250, distance: 5.6
click at [570, 245] on select "5 Filas 10 Filas 20 Filas 25 Filas 50 Filas 100 Filas" at bounding box center [558, 243] width 45 height 17
select select "100"
click at [536, 236] on select "5 Filas 10 Filas 20 Filas 25 Filas 50 Filas 100 Filas" at bounding box center [558, 243] width 45 height 17
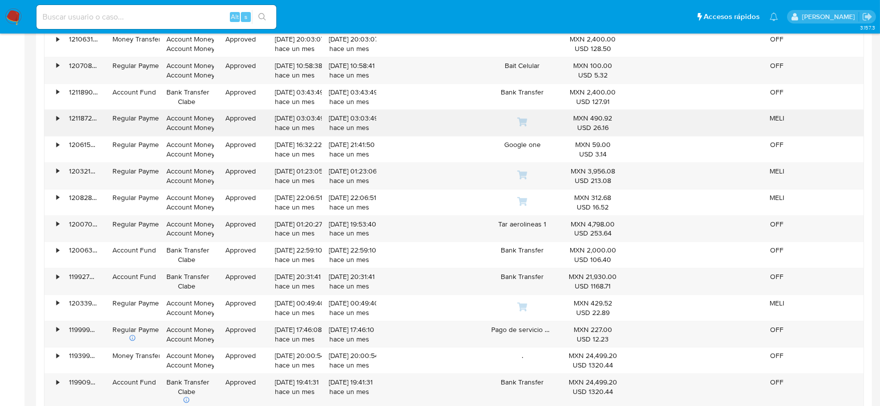
scroll to position [1499, 0]
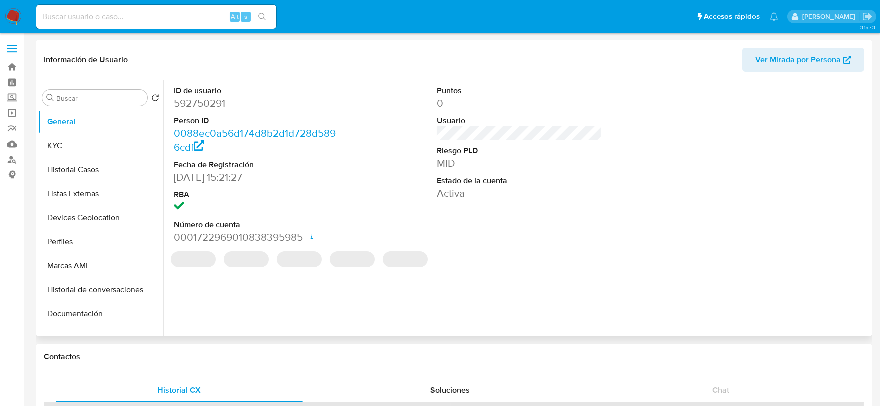
select select "10"
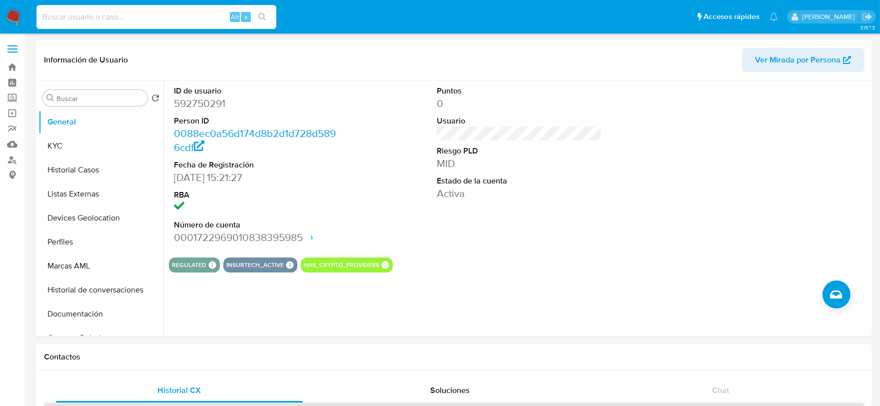
click at [124, 15] on input at bounding box center [156, 16] width 240 height 13
paste input "815648291"
type input "815648291"
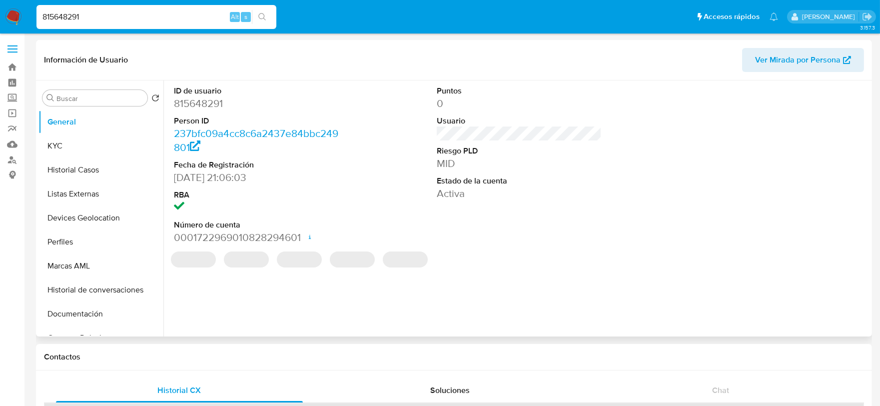
select select "10"
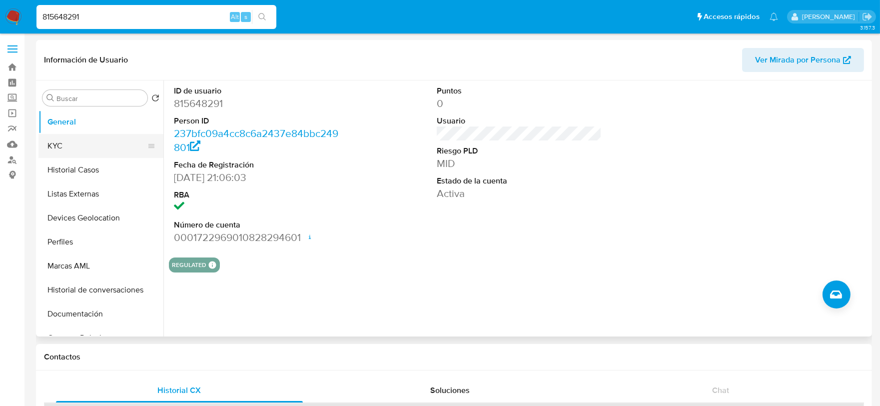
click at [87, 144] on button "KYC" at bounding box center [96, 146] width 117 height 24
